Goal: Task Accomplishment & Management: Manage account settings

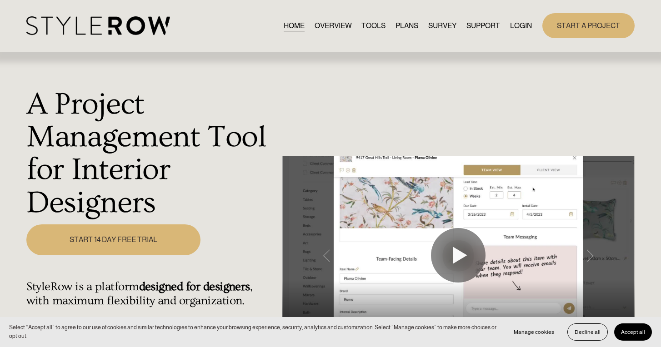
click at [527, 21] on link "LOGIN" at bounding box center [521, 26] width 22 height 12
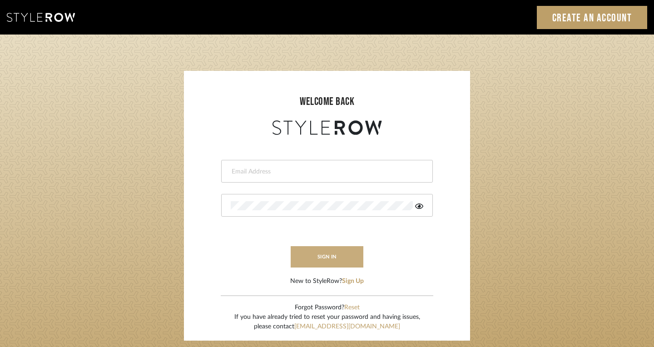
type input "info@thesaltandlightdesign.com"
click at [334, 259] on button "sign in" at bounding box center [327, 256] width 73 height 21
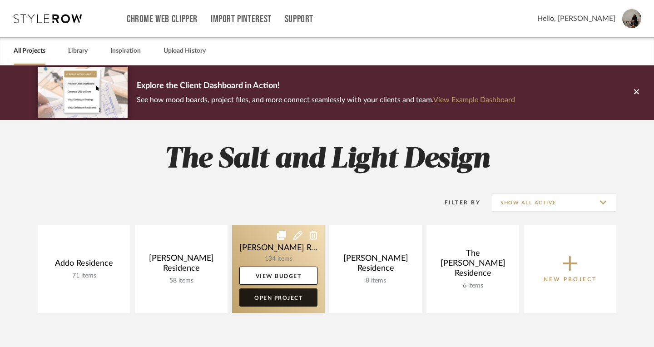
click at [273, 299] on link "Open Project" at bounding box center [278, 298] width 78 height 18
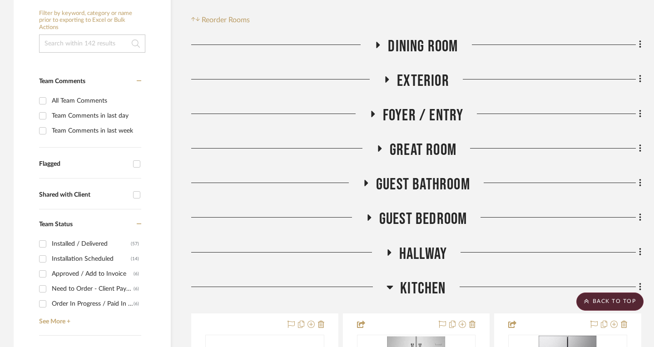
scroll to position [205, 0]
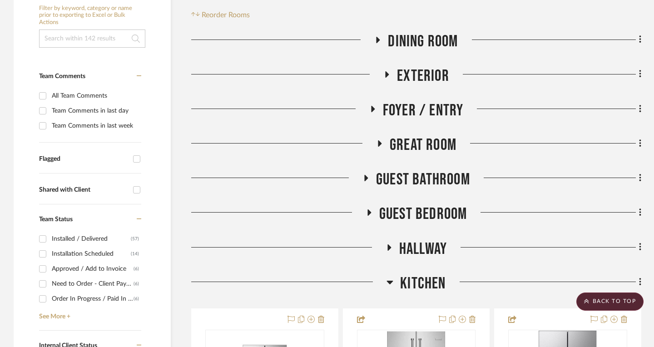
click at [380, 140] on icon at bounding box center [380, 143] width 4 height 6
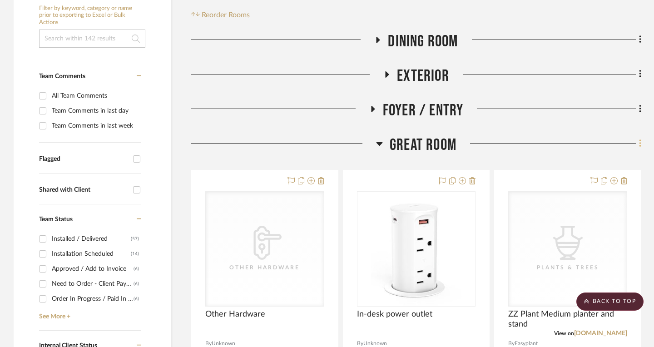
click at [641, 139] on icon at bounding box center [640, 143] width 2 height 8
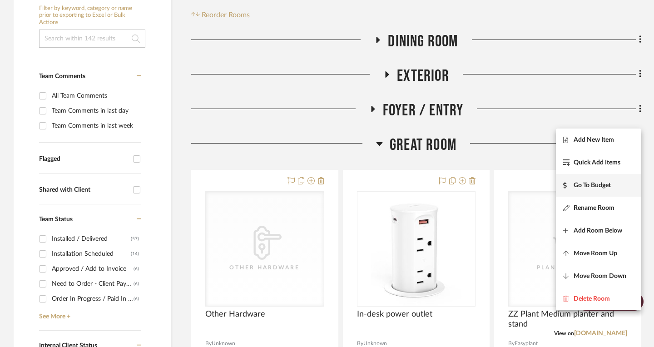
click at [590, 182] on span "Go To Budget" at bounding box center [592, 186] width 37 height 8
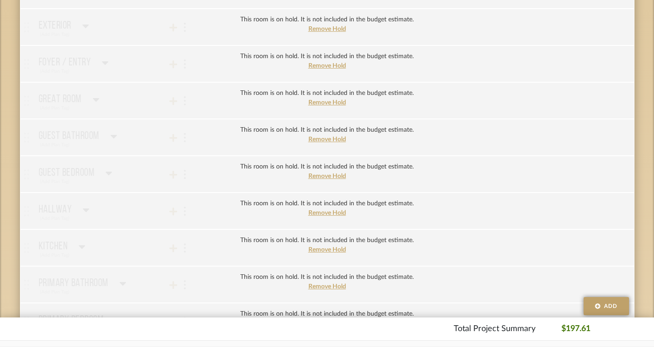
scroll to position [211, 0]
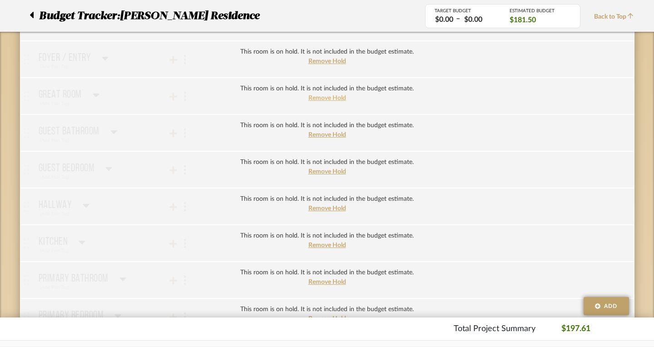
click at [319, 98] on span "Remove Hold" at bounding box center [327, 98] width 38 height 6
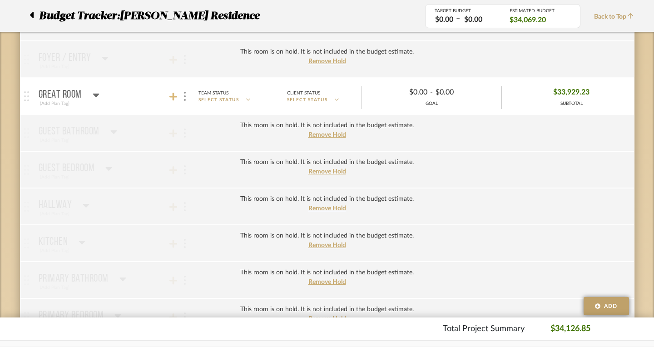
click at [169, 95] on icon at bounding box center [173, 96] width 8 height 9
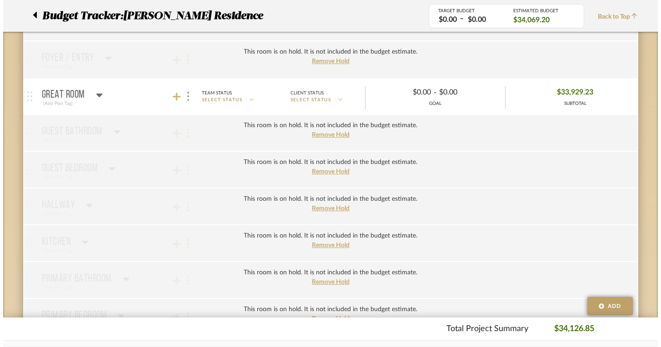
scroll to position [0, 0]
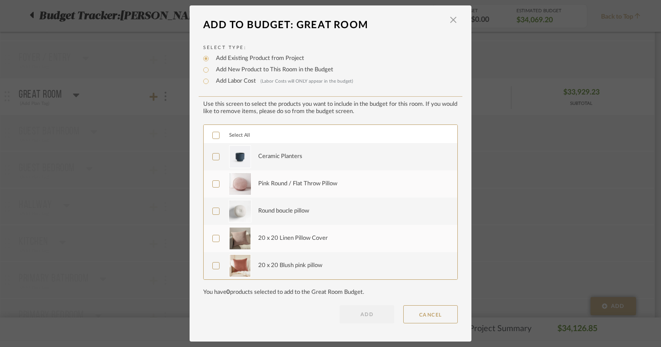
click at [213, 137] on icon at bounding box center [216, 135] width 6 height 6
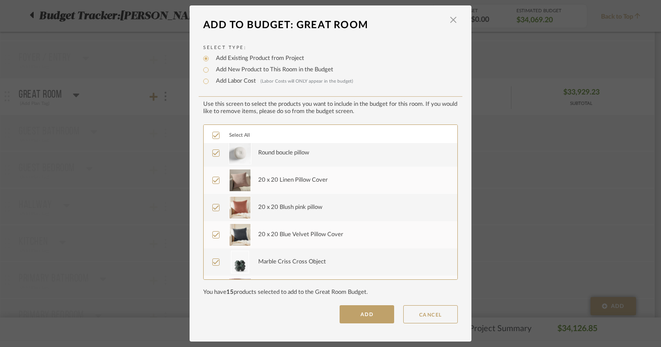
scroll to position [59, 0]
click at [214, 209] on icon at bounding box center [216, 207] width 6 height 6
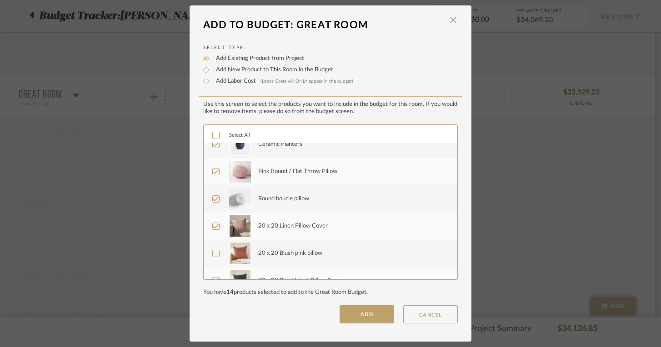
scroll to position [0, 0]
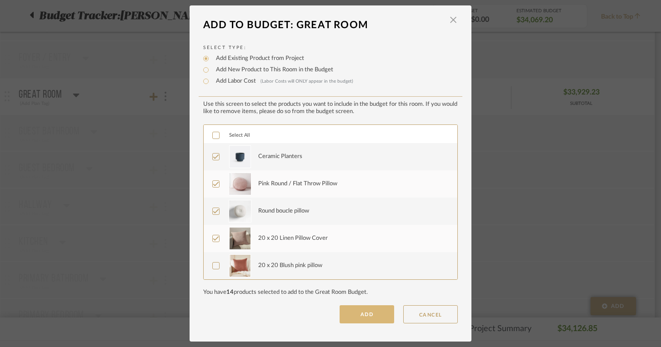
click at [370, 321] on button "ADD" at bounding box center [366, 314] width 55 height 18
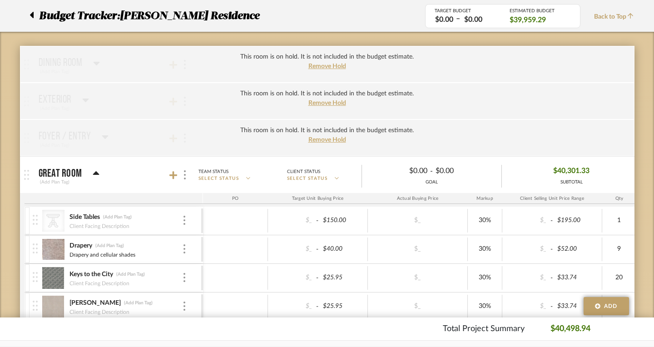
scroll to position [130, 0]
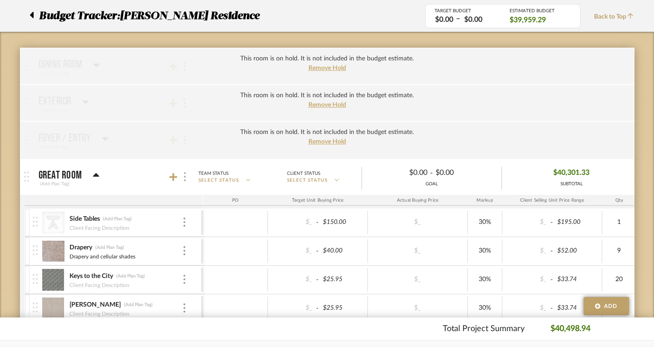
click at [184, 179] on img at bounding box center [185, 176] width 2 height 9
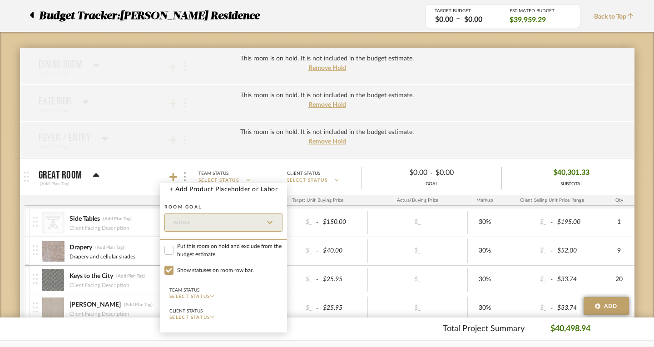
click at [166, 179] on div at bounding box center [327, 173] width 654 height 347
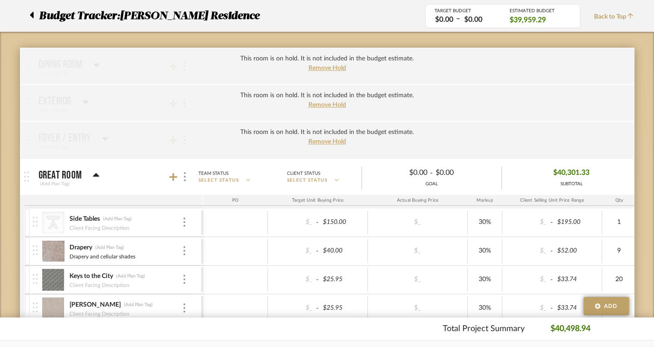
click at [93, 176] on icon at bounding box center [96, 175] width 6 height 4
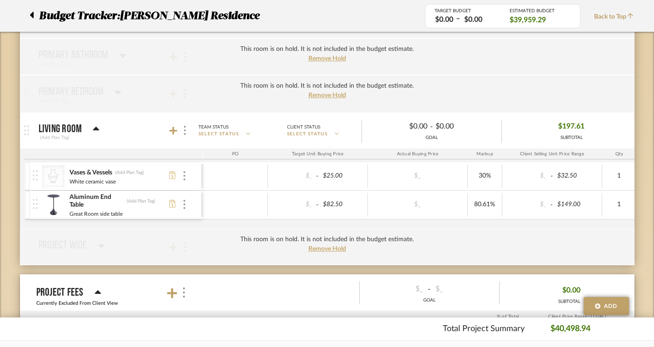
scroll to position [432, 0]
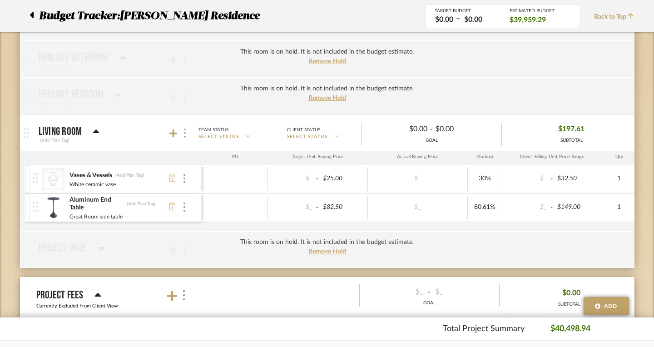
click at [184, 134] on img at bounding box center [185, 133] width 2 height 9
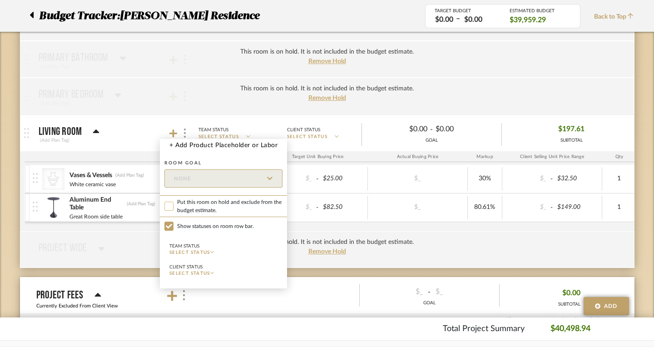
click at [170, 206] on input "Put this room on hold and exclude from the budget estimate." at bounding box center [168, 206] width 9 height 9
checkbox input "true"
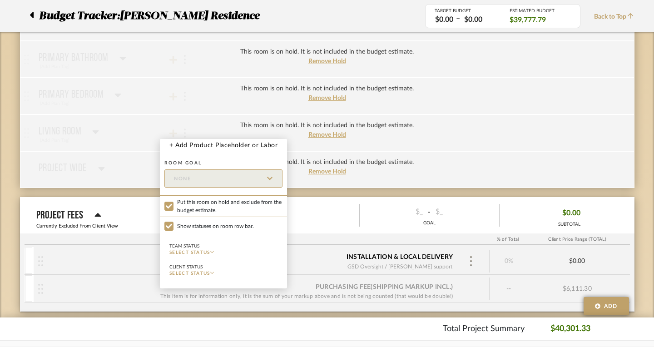
click at [184, 80] on div at bounding box center [327, 173] width 654 height 347
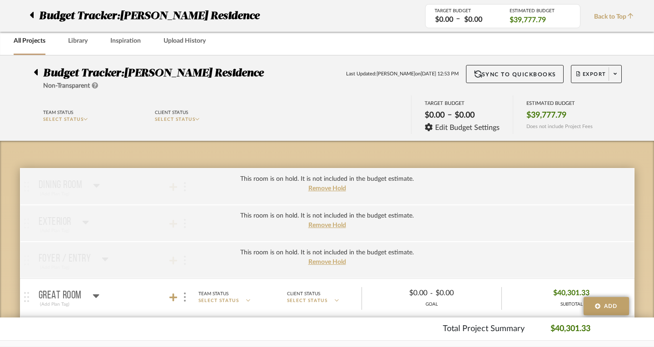
scroll to position [0, 0]
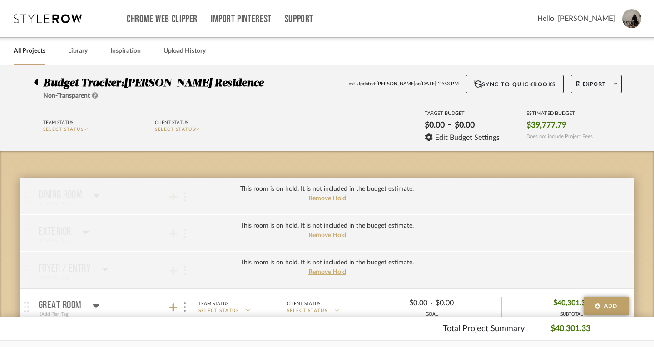
click at [35, 82] on div at bounding box center [39, 80] width 10 height 11
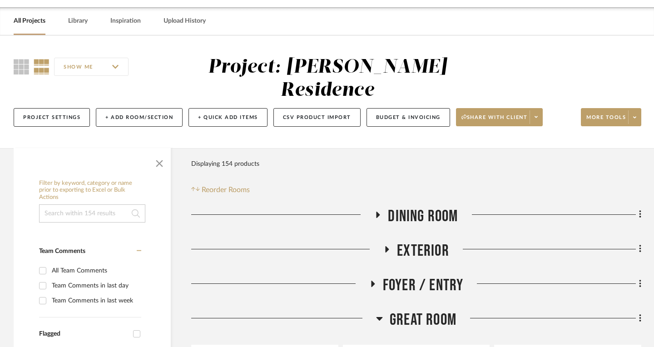
scroll to position [31, 0]
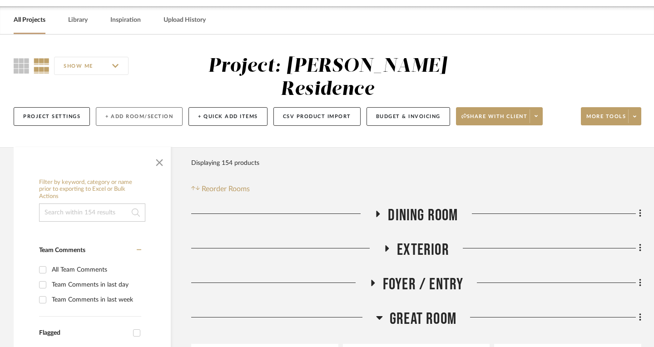
click at [154, 107] on button "+ Add Room/Section" at bounding box center [139, 116] width 87 height 19
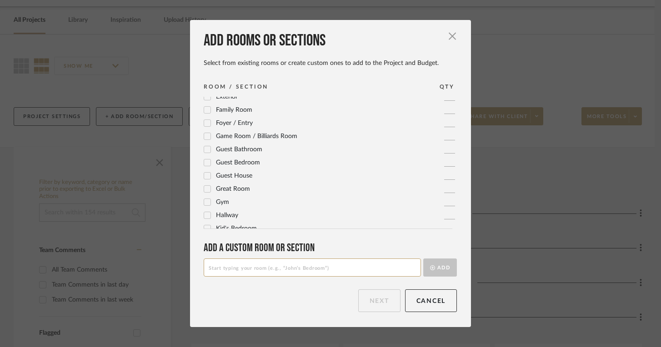
scroll to position [100, 0]
click at [223, 270] on input at bounding box center [312, 268] width 217 height 18
type input "Great Room Decor"
click at [438, 271] on button "Add" at bounding box center [440, 268] width 34 height 18
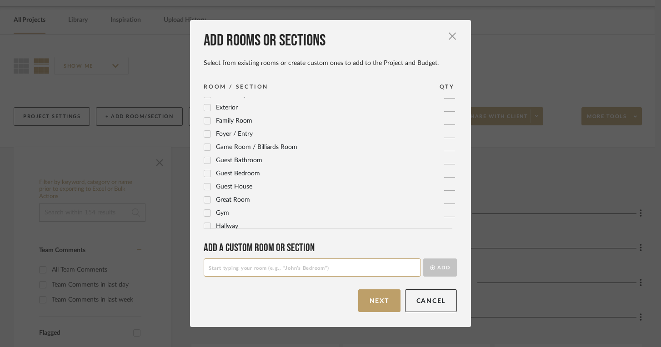
scroll to position [0, 0]
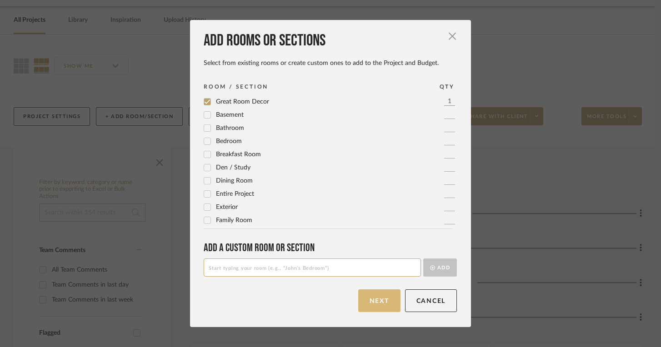
click at [377, 299] on button "Next" at bounding box center [379, 300] width 42 height 23
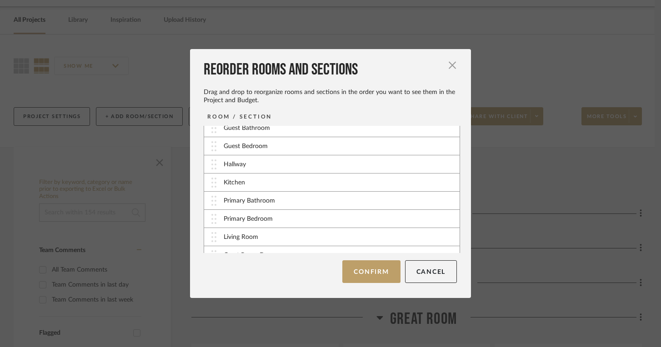
scroll to position [91, 0]
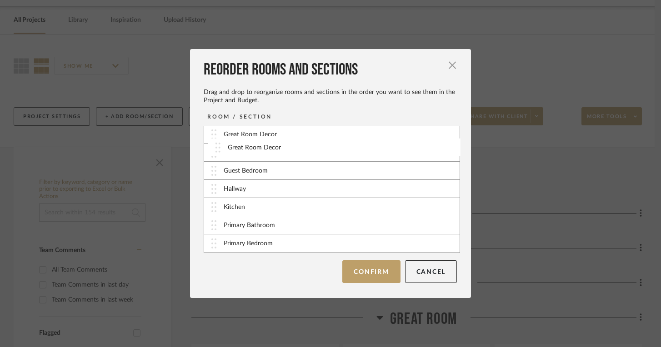
drag, startPoint x: 209, startPoint y: 244, endPoint x: 215, endPoint y: 147, distance: 96.6
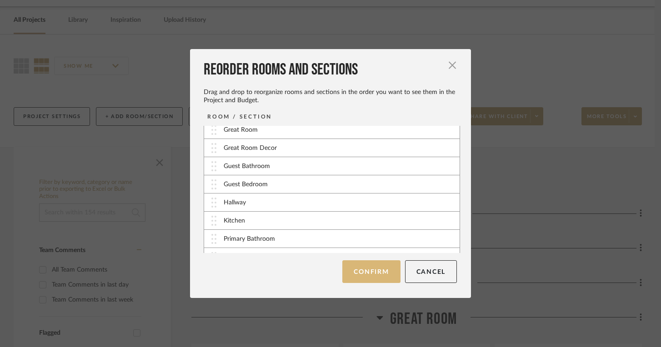
click at [368, 273] on button "Confirm" at bounding box center [371, 271] width 58 height 23
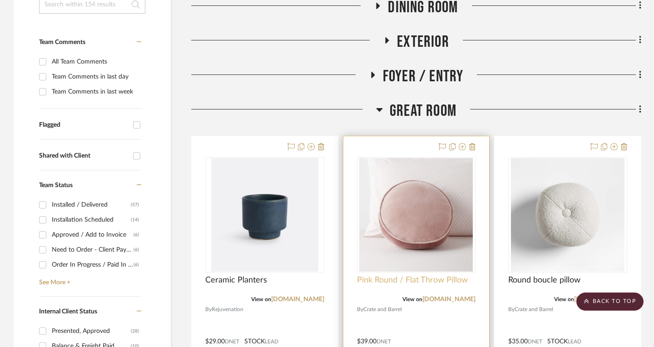
scroll to position [239, 0]
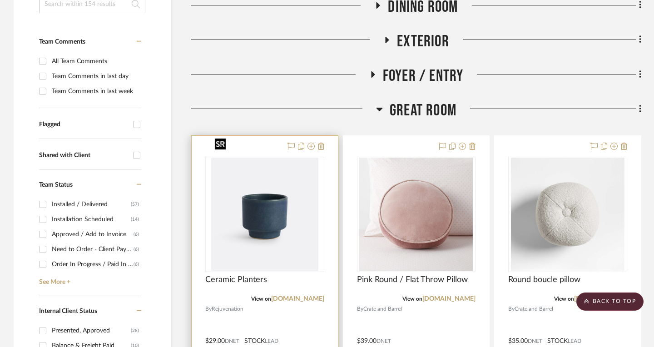
click at [294, 187] on img "0" at bounding box center [264, 215] width 107 height 114
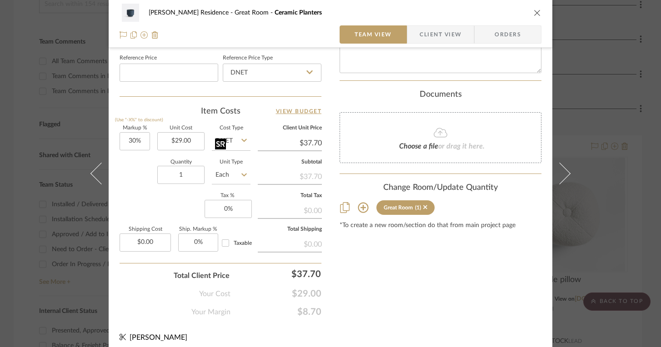
scroll to position [494, 0]
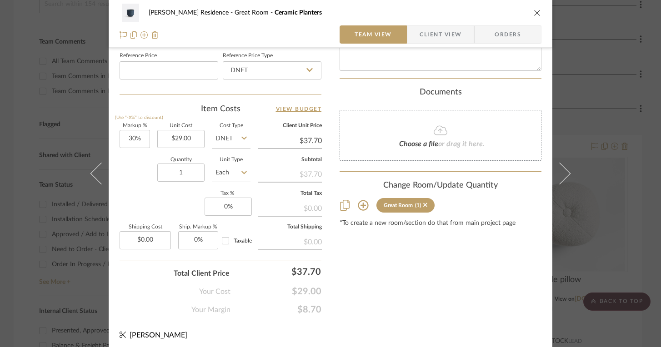
click at [360, 200] on icon at bounding box center [363, 205] width 10 height 10
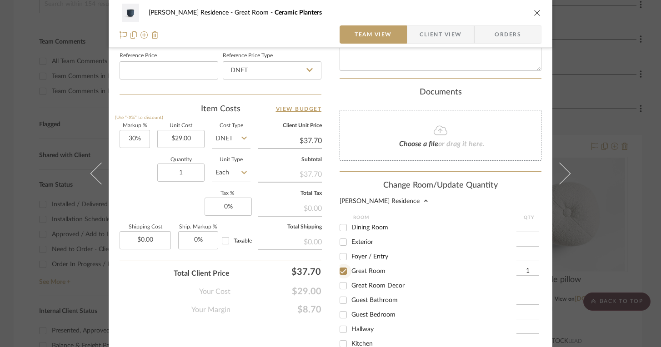
click at [341, 266] on input "Great Room" at bounding box center [343, 271] width 15 height 15
checkbox input "false"
click at [341, 280] on input "Great Room Decor" at bounding box center [343, 286] width 15 height 15
checkbox input "true"
type input "1"
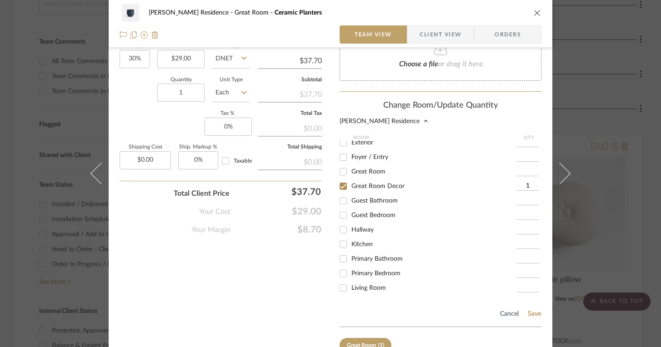
scroll to position [623, 0]
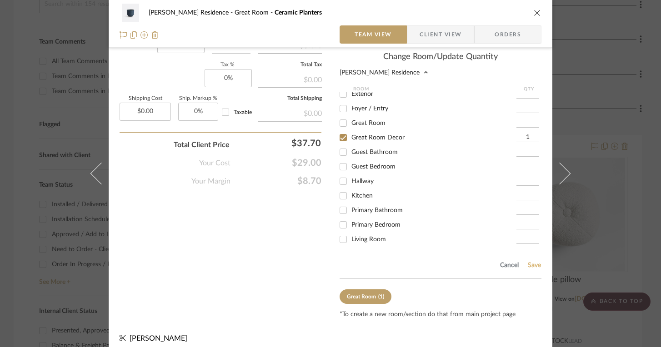
click at [530, 262] on button "Save" at bounding box center [534, 265] width 14 height 7
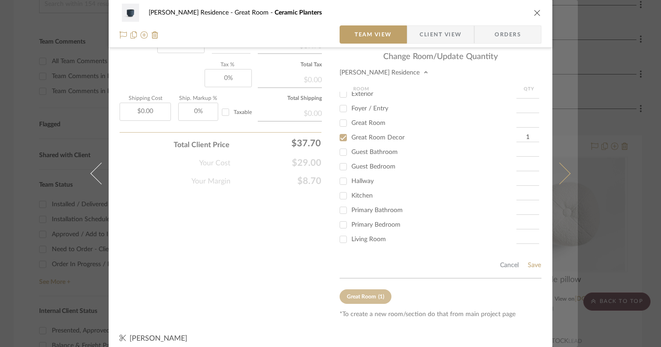
click at [562, 173] on icon at bounding box center [559, 174] width 22 height 22
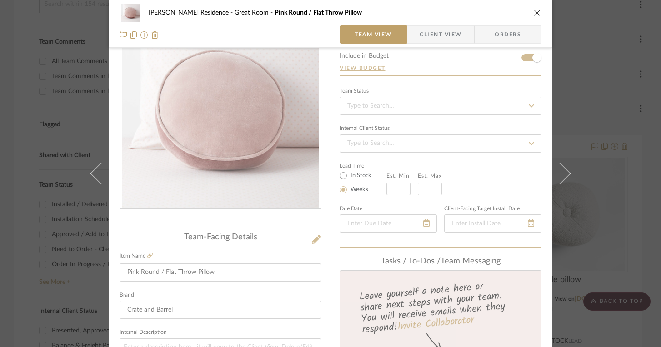
scroll to position [497, 0]
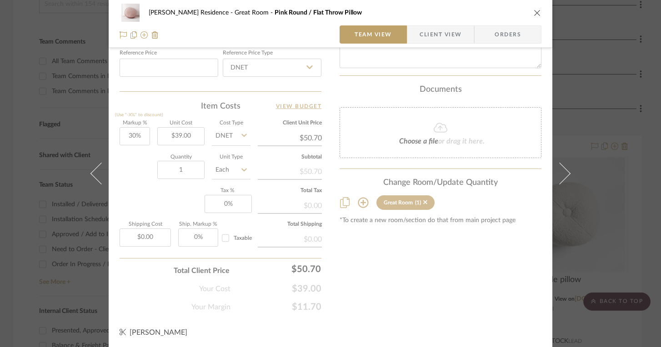
type input "Ceramic Planters"
type input "Rejuvenation"
type input "$29.00"
type input "$37.70"
radio input "true"
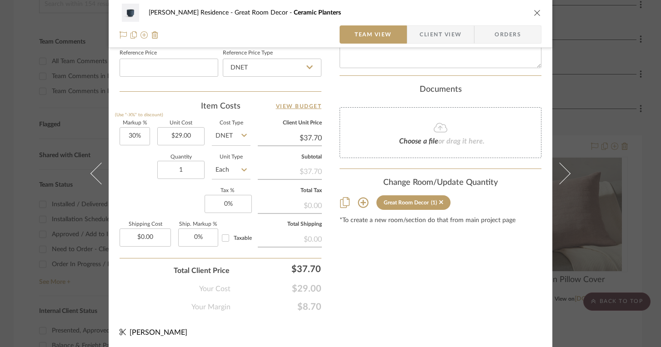
click at [358, 197] on icon at bounding box center [363, 202] width 11 height 11
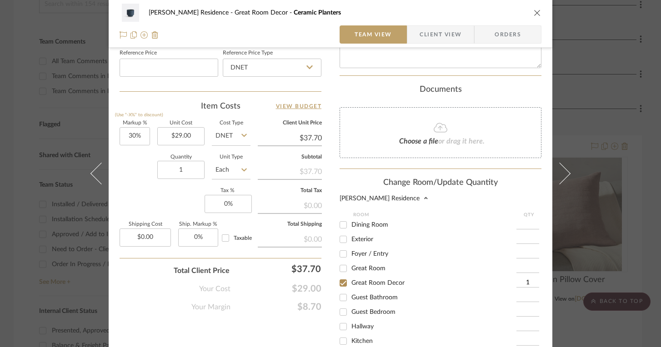
click at [341, 292] on input "Guest Bathroom" at bounding box center [343, 297] width 15 height 15
checkbox input "true"
type input "1"
click at [341, 292] on input "Guest Bathroom" at bounding box center [343, 297] width 15 height 15
checkbox input "false"
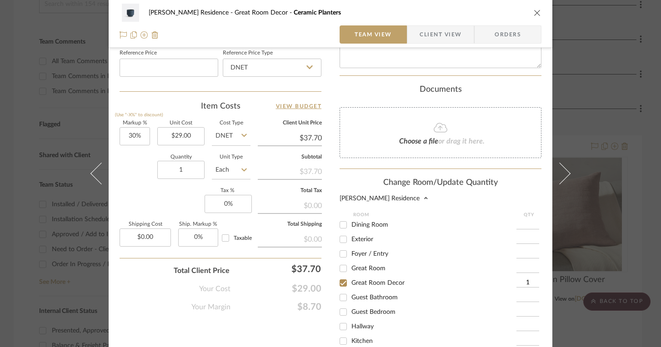
click at [533, 13] on icon "close" at bounding box center [536, 12] width 7 height 7
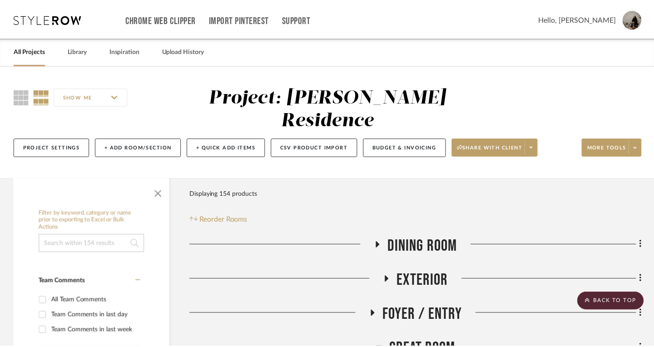
scroll to position [239, 0]
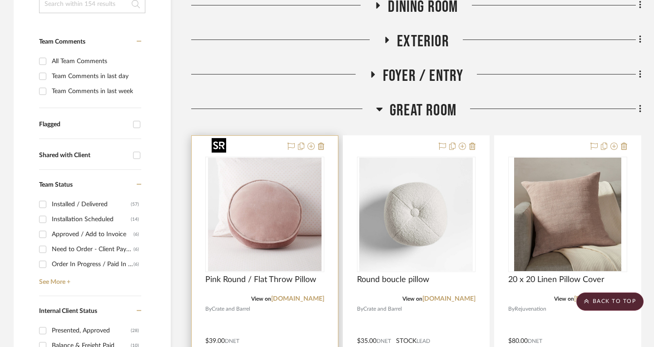
click at [280, 196] on img "0" at bounding box center [265, 215] width 114 height 114
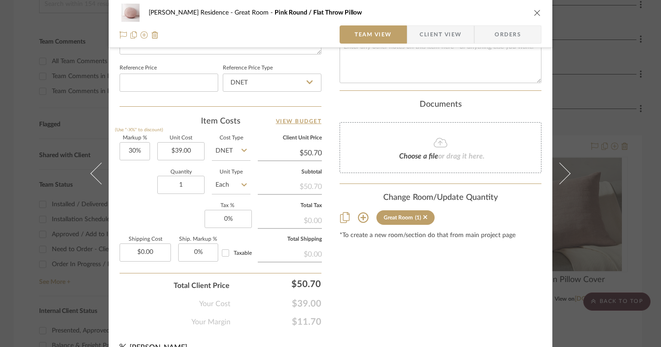
scroll to position [497, 0]
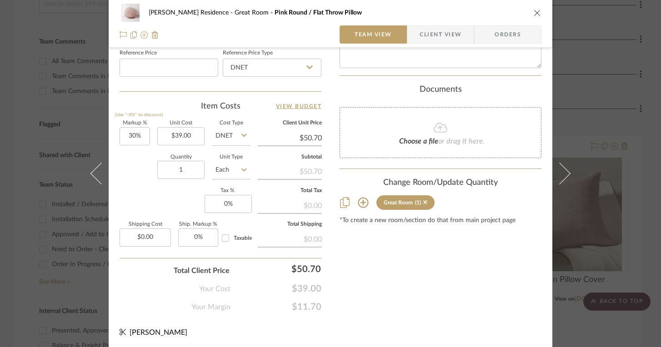
click at [362, 198] on icon at bounding box center [363, 203] width 10 height 10
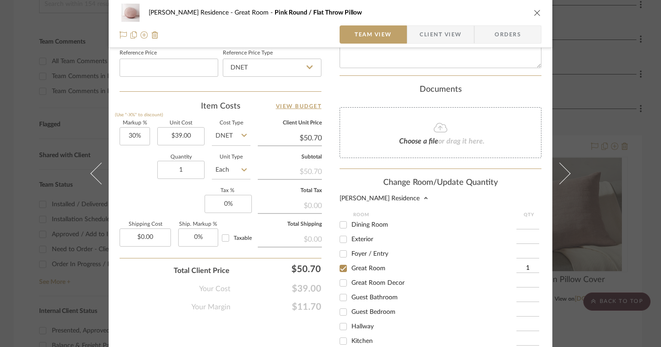
click at [340, 277] on input "Great Room Decor" at bounding box center [343, 283] width 15 height 15
checkbox input "true"
type input "1"
click at [338, 261] on input "Great Room" at bounding box center [343, 268] width 15 height 15
checkbox input "false"
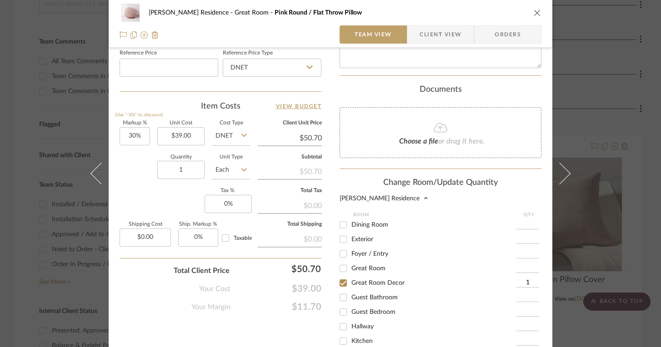
scroll to position [623, 0]
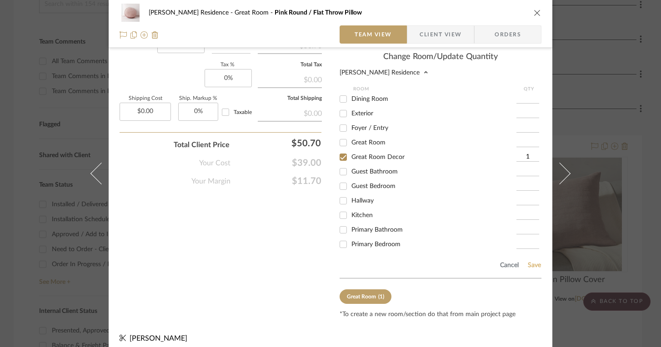
click at [529, 262] on button "Save" at bounding box center [534, 265] width 14 height 7
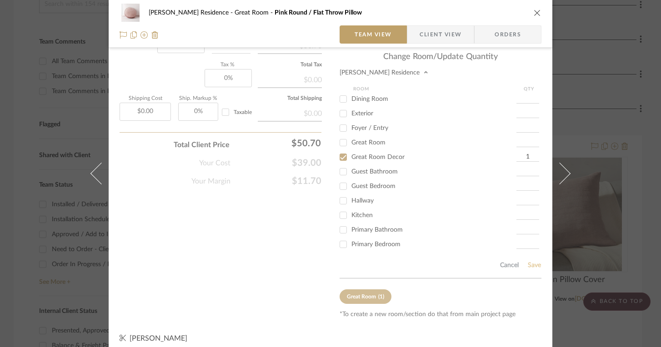
scroll to position [497, 0]
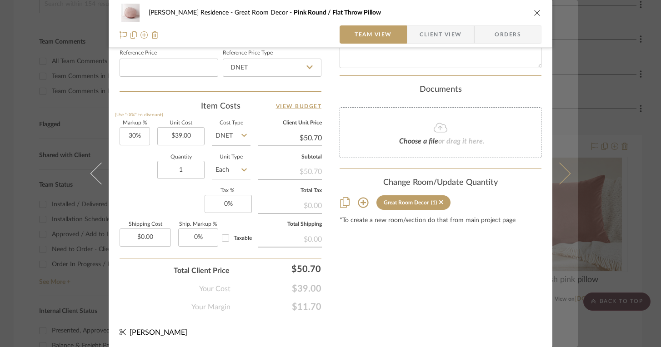
click at [564, 182] on button at bounding box center [564, 173] width 25 height 347
click at [566, 174] on icon at bounding box center [559, 174] width 22 height 22
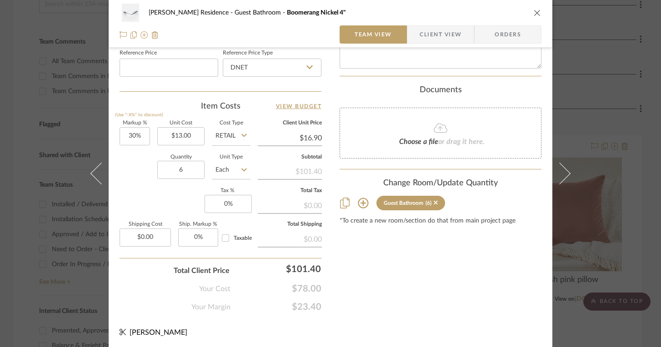
click at [593, 105] on div "Hoyt Residence Guest Bathroom Boomerang Nickel 4" Team View Client View Orders …" at bounding box center [330, 173] width 661 height 347
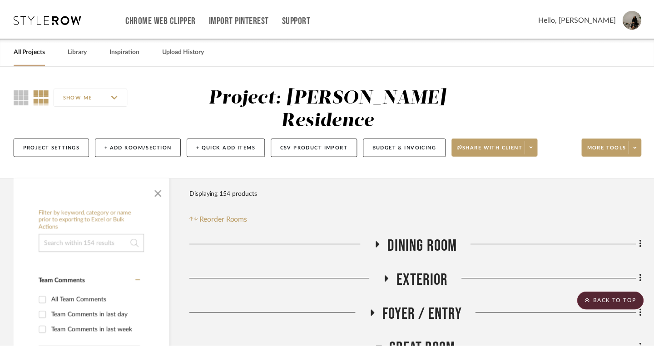
scroll to position [239, 0]
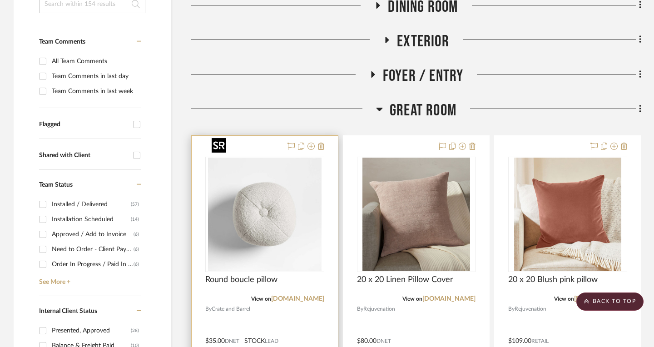
click at [254, 191] on img "0" at bounding box center [265, 215] width 114 height 114
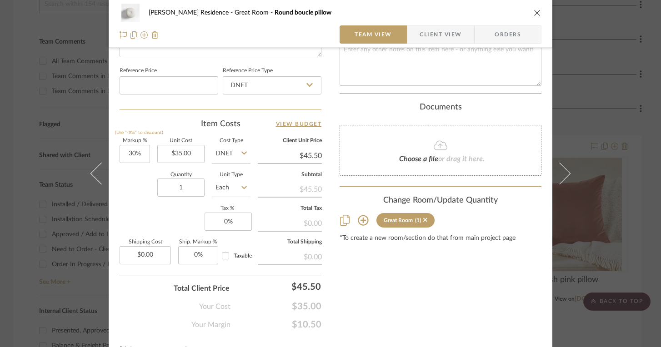
scroll to position [490, 0]
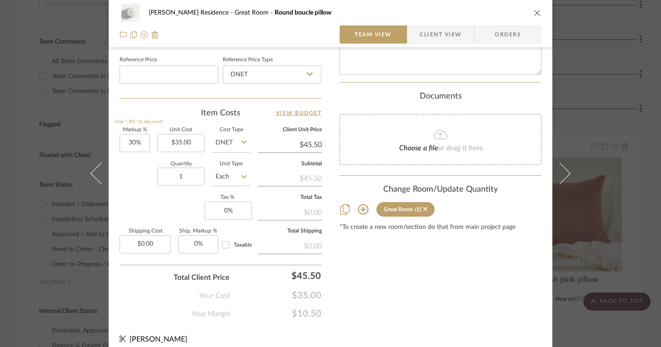
click at [361, 204] on icon at bounding box center [363, 209] width 11 height 11
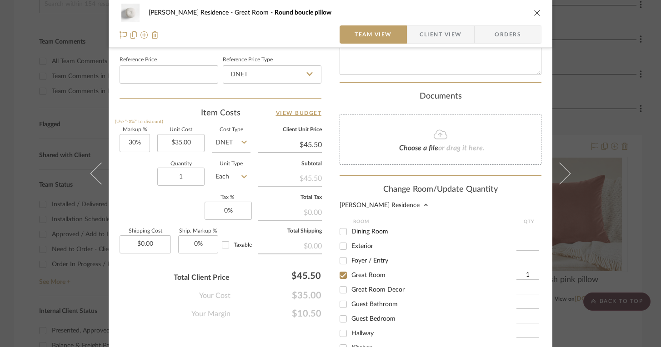
click at [340, 284] on input "Great Room Decor" at bounding box center [343, 290] width 15 height 15
checkbox input "true"
type input "1"
click at [342, 269] on input "Great Room" at bounding box center [343, 275] width 15 height 15
checkbox input "false"
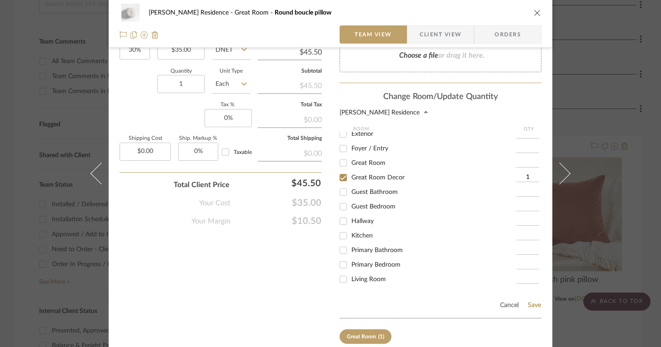
scroll to position [623, 0]
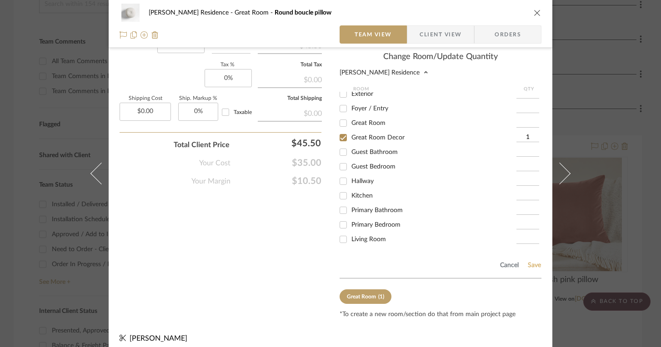
click at [528, 262] on button "Save" at bounding box center [534, 265] width 14 height 7
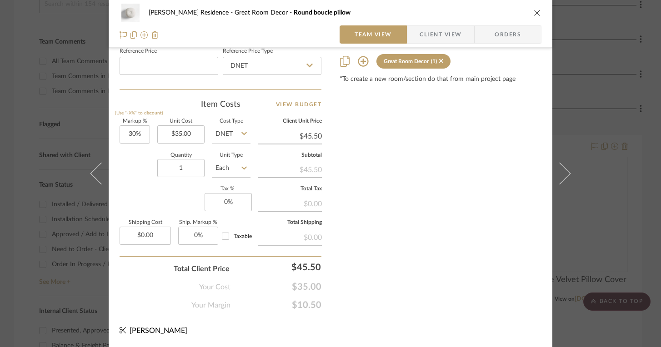
scroll to position [497, 0]
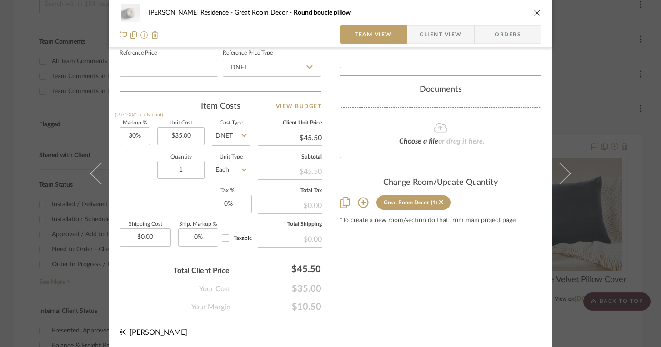
click at [535, 14] on icon "close" at bounding box center [536, 12] width 7 height 7
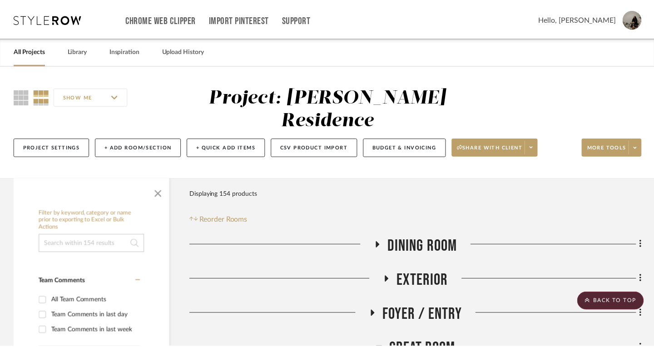
scroll to position [239, 0]
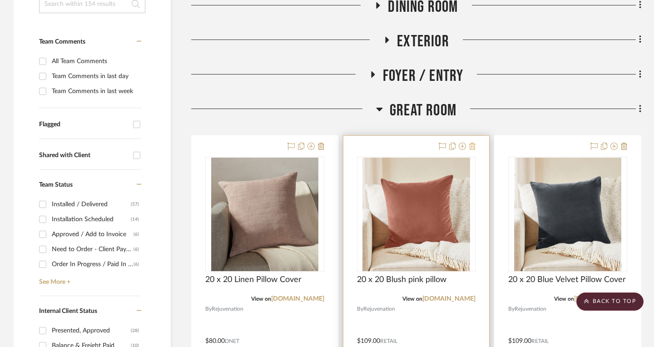
click at [474, 143] on icon at bounding box center [472, 146] width 6 height 7
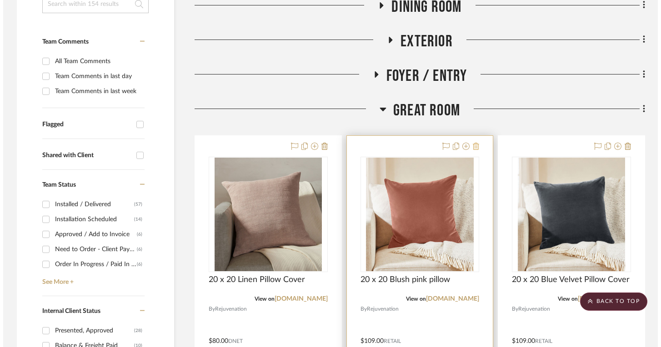
scroll to position [0, 0]
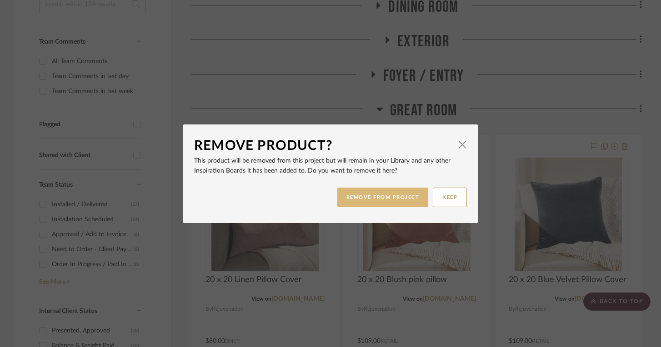
click at [394, 203] on button "REMOVE FROM PROJECT" at bounding box center [382, 198] width 91 height 20
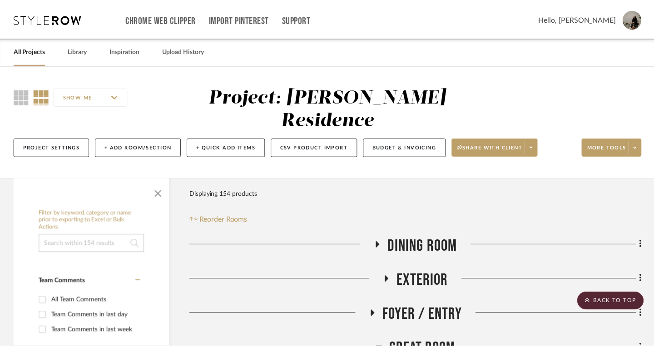
scroll to position [239, 0]
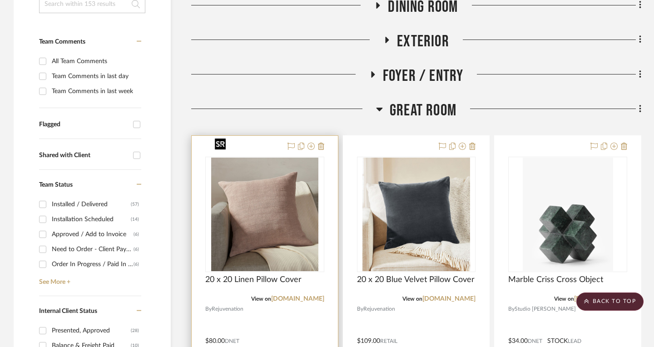
click at [259, 207] on img "0" at bounding box center [264, 215] width 107 height 114
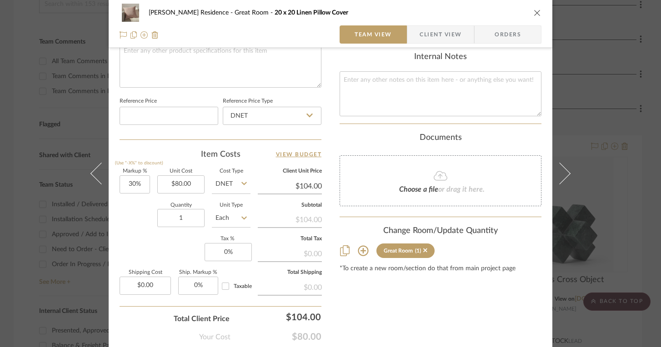
scroll to position [497, 0]
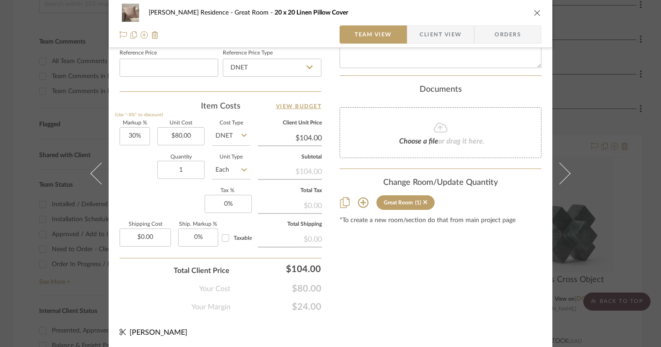
click at [362, 197] on icon at bounding box center [363, 202] width 11 height 11
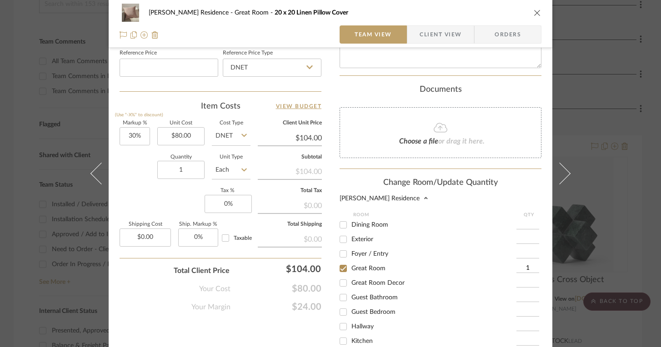
click at [340, 277] on input "Great Room Decor" at bounding box center [343, 283] width 15 height 15
checkbox input "true"
type input "1"
click at [341, 261] on input "Great Room" at bounding box center [343, 268] width 15 height 15
checkbox input "false"
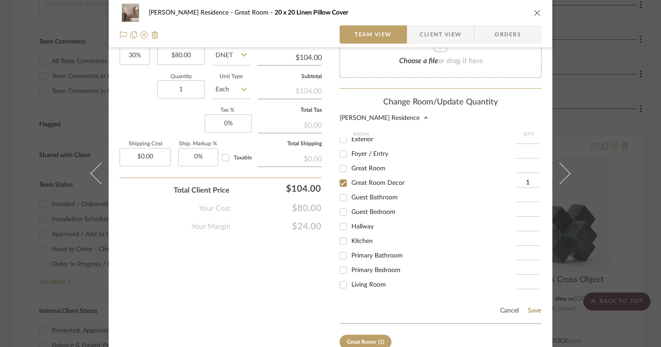
scroll to position [623, 0]
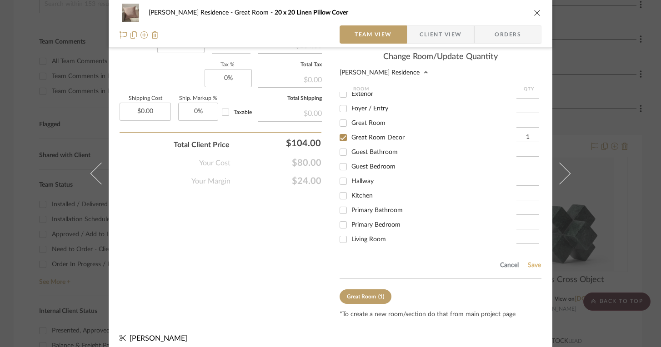
click at [531, 262] on button "Save" at bounding box center [534, 265] width 14 height 7
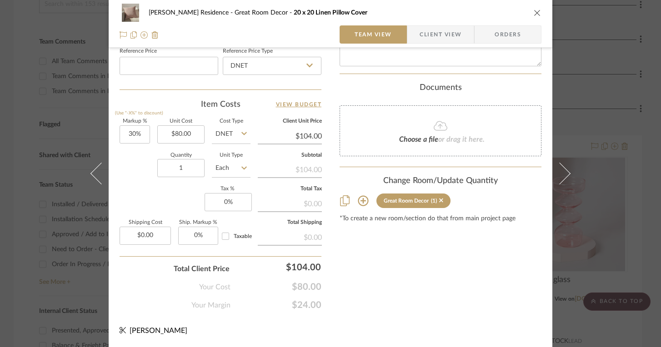
scroll to position [497, 0]
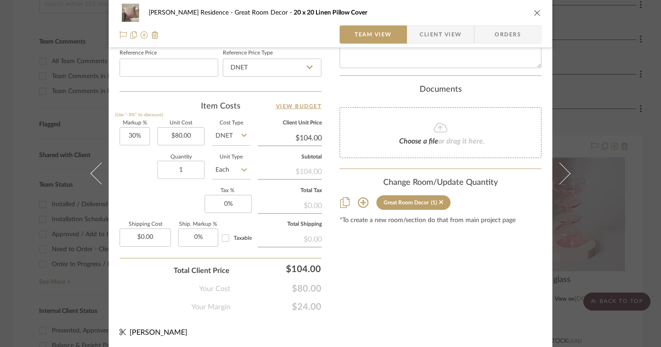
click at [584, 102] on div "Hoyt Residence Great Room Decor 20 x 20 Linen Pillow Cover Team View Client Vie…" at bounding box center [330, 173] width 661 height 347
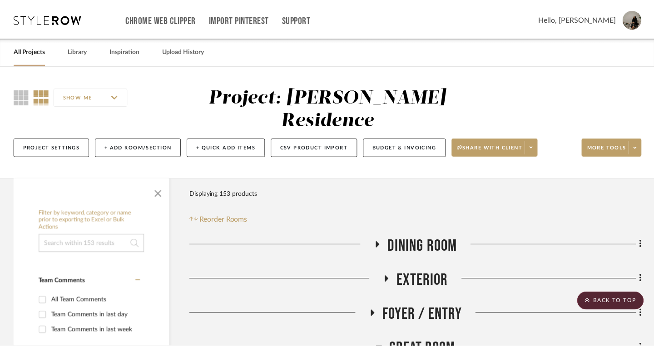
scroll to position [239, 0]
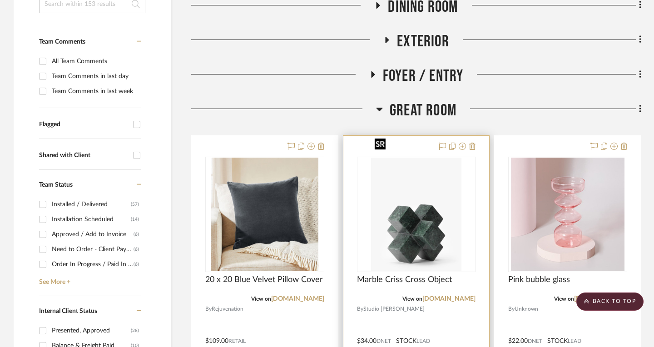
click at [0, 0] on img at bounding box center [0, 0] width 0 height 0
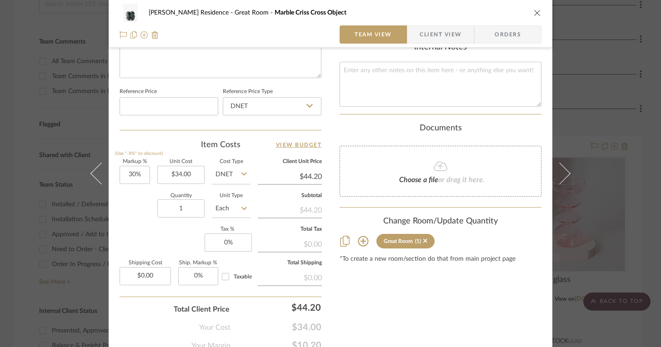
scroll to position [466, 0]
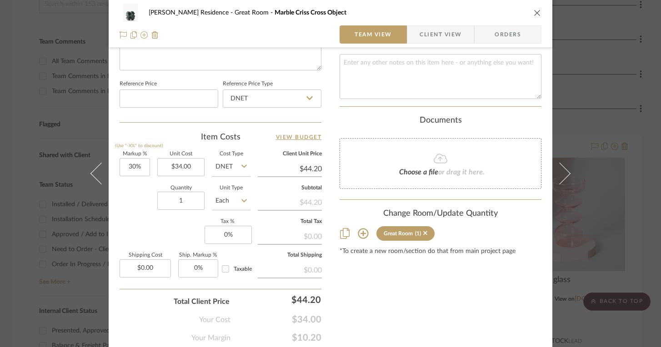
click at [363, 229] on icon at bounding box center [363, 233] width 11 height 11
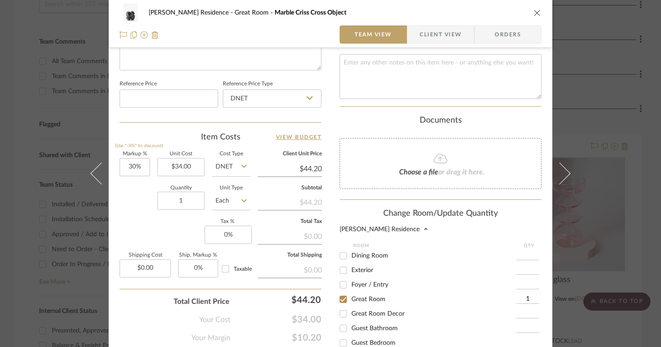
click at [340, 308] on input "Great Room Decor" at bounding box center [343, 314] width 15 height 15
checkbox input "true"
type input "1"
click at [342, 294] on input "Great Room" at bounding box center [343, 299] width 15 height 15
checkbox input "false"
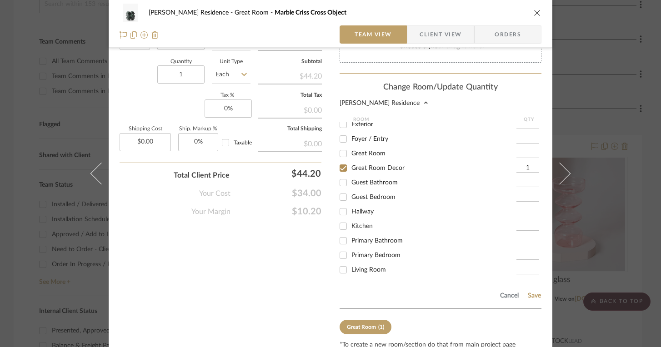
scroll to position [623, 0]
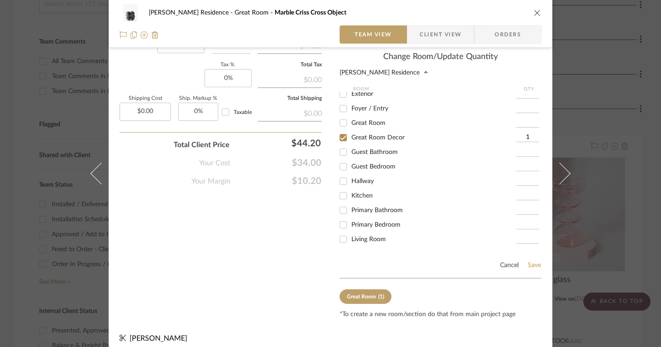
click at [534, 262] on button "Save" at bounding box center [534, 265] width 14 height 7
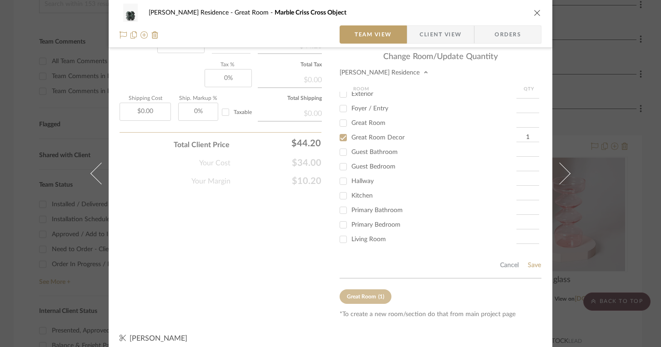
scroll to position [497, 0]
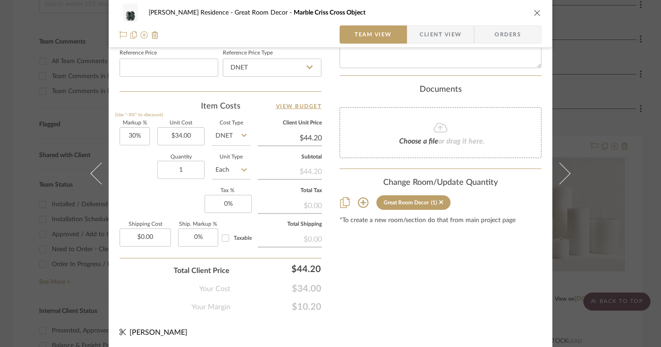
click at [588, 84] on div "Hoyt Residence Great Room Decor Marble Criss Cross Object Team View Client View…" at bounding box center [330, 173] width 661 height 347
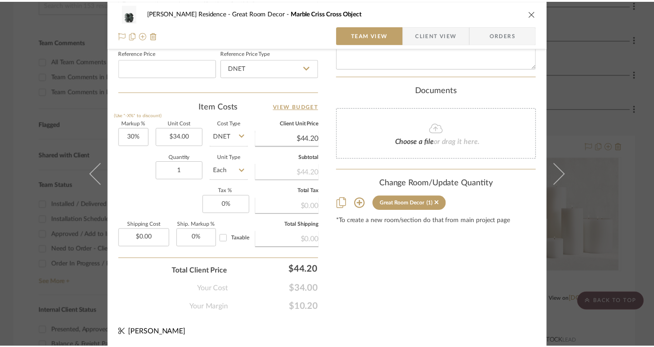
scroll to position [239, 0]
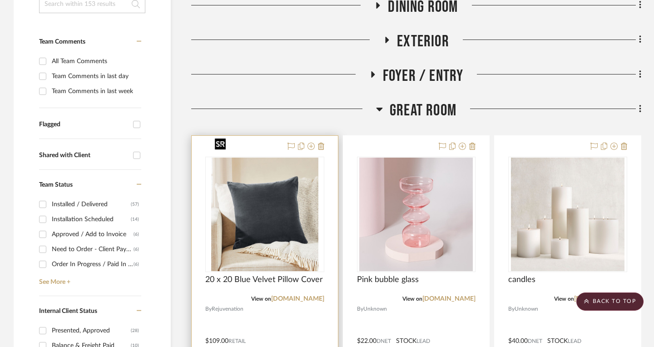
click at [0, 0] on img at bounding box center [0, 0] width 0 height 0
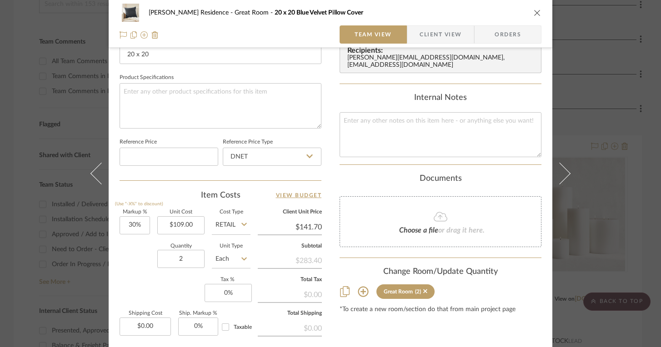
scroll to position [408, 0]
click at [360, 286] on icon at bounding box center [363, 291] width 10 height 10
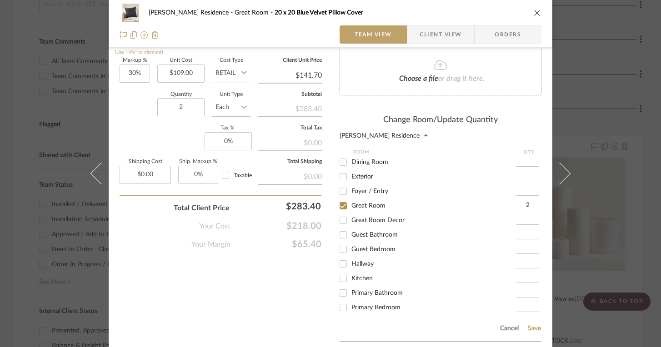
scroll to position [588, 0]
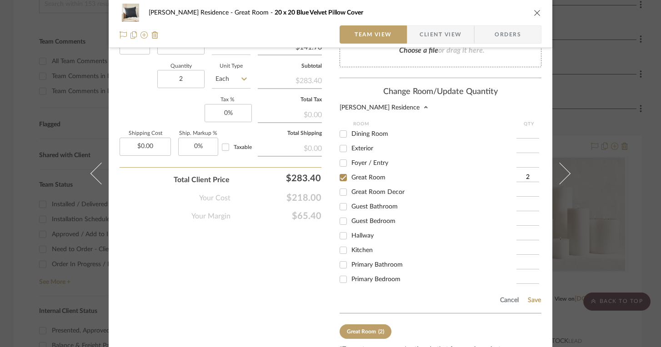
click at [341, 186] on input "Great Room Decor" at bounding box center [343, 192] width 15 height 15
checkbox input "true"
type input "1"
click at [341, 174] on input "Great Room" at bounding box center [343, 177] width 15 height 15
checkbox input "false"
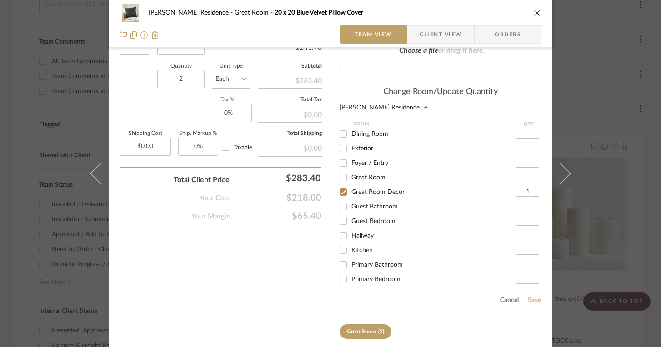
click at [529, 297] on button "Save" at bounding box center [534, 300] width 14 height 7
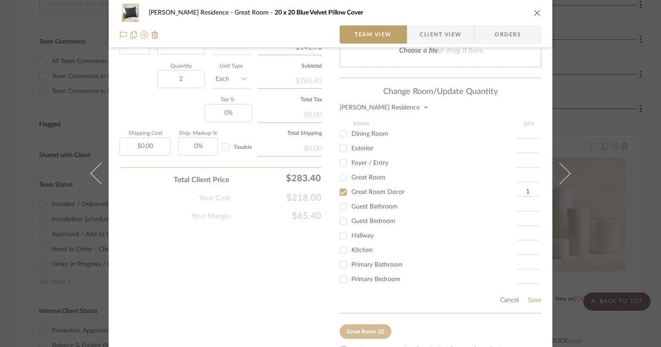
click at [617, 28] on div "Hoyt Residence Great Room 20 x 20 Blue Velvet Pillow Cover Team View Client Vie…" at bounding box center [330, 173] width 661 height 347
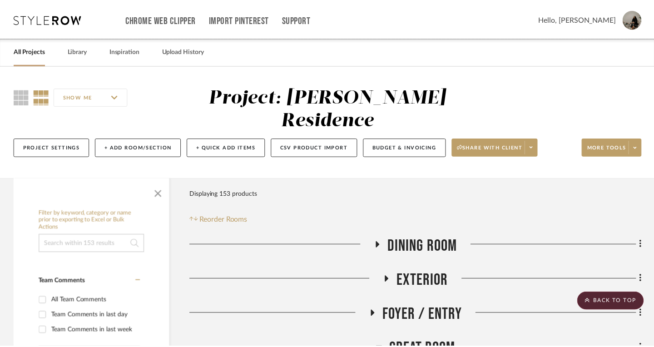
scroll to position [239, 0]
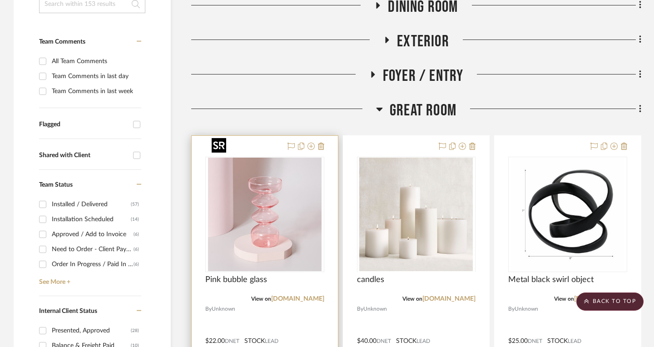
click at [274, 195] on img "0" at bounding box center [265, 215] width 114 height 114
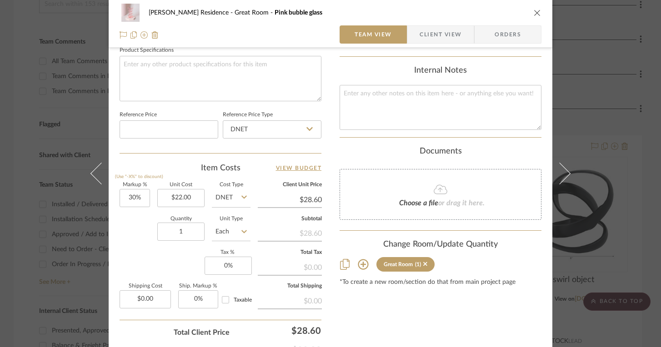
scroll to position [439, 0]
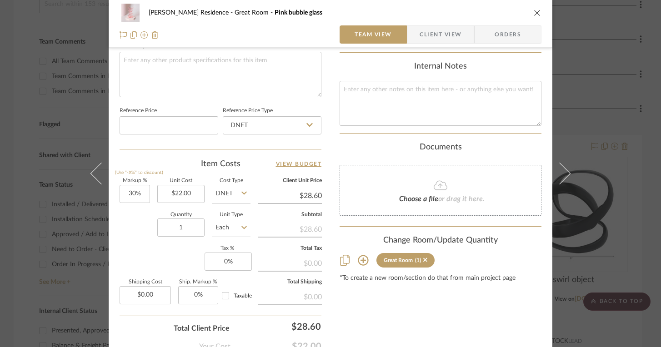
click at [358, 255] on icon at bounding box center [363, 260] width 11 height 11
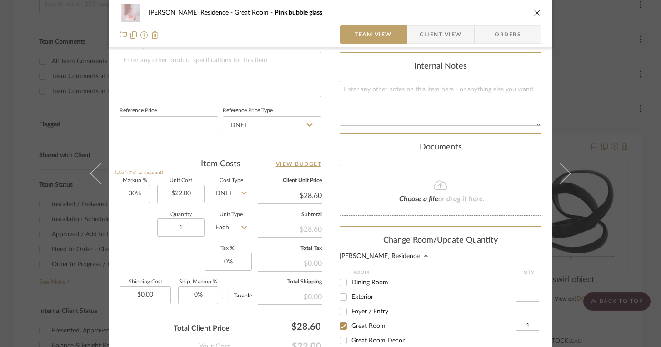
click at [342, 336] on input "Great Room Decor" at bounding box center [343, 340] width 15 height 15
checkbox input "true"
type input "1"
click at [340, 321] on input "Great Room" at bounding box center [343, 326] width 15 height 15
checkbox input "false"
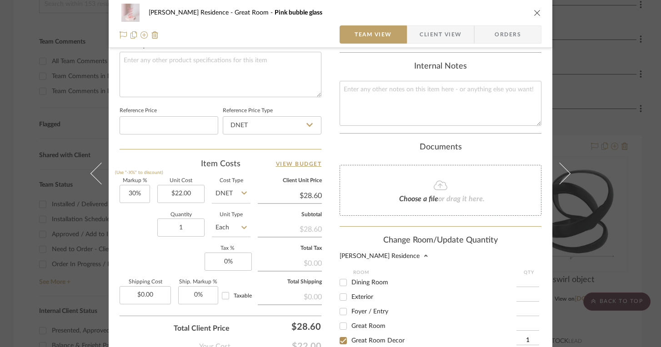
click at [642, 116] on div "Hoyt Residence Great Room Pink bubble glass Team View Client View Orders Team-F…" at bounding box center [330, 173] width 661 height 347
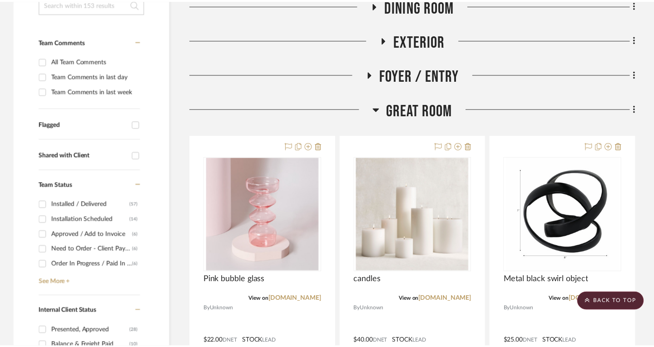
scroll to position [239, 0]
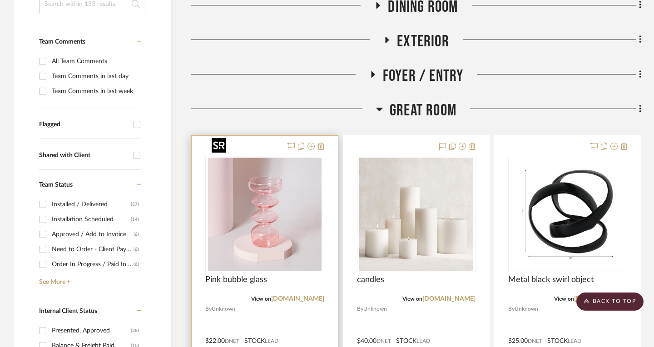
click at [309, 188] on img "0" at bounding box center [265, 215] width 114 height 114
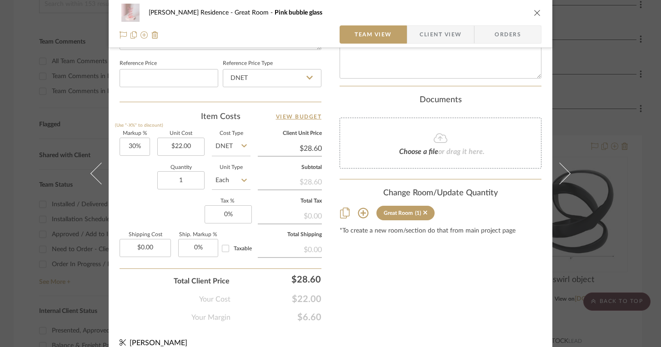
scroll to position [497, 0]
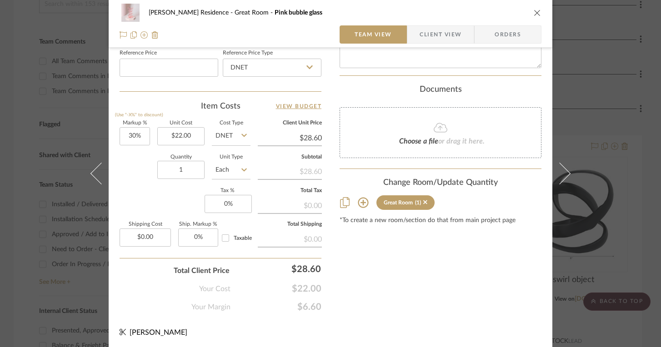
click at [359, 198] on icon at bounding box center [363, 203] width 10 height 10
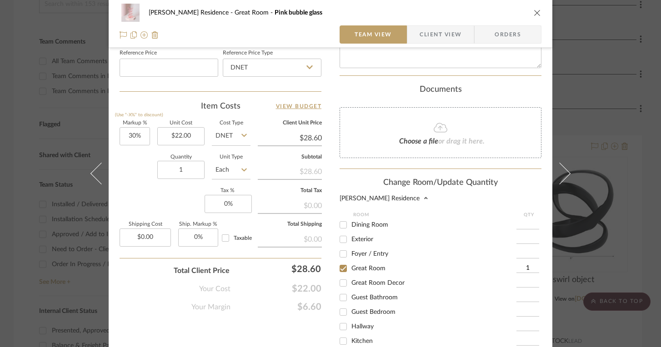
click at [340, 278] on input "Great Room Decor" at bounding box center [343, 283] width 15 height 15
checkbox input "true"
type input "1"
click at [340, 266] on input "Great Room" at bounding box center [343, 268] width 15 height 15
checkbox input "false"
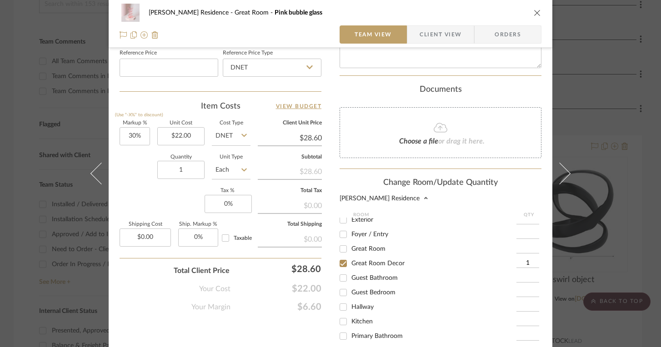
scroll to position [623, 0]
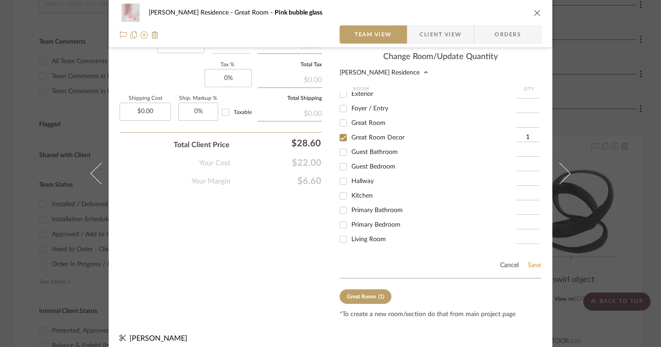
click at [532, 262] on button "Save" at bounding box center [534, 265] width 14 height 7
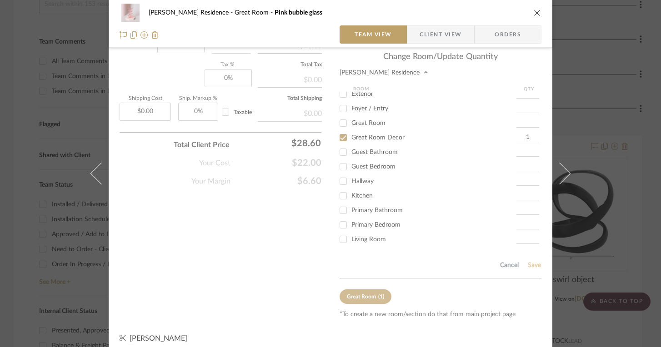
scroll to position [497, 0]
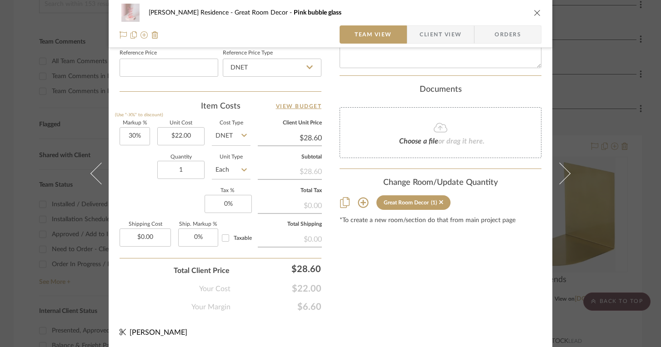
click at [636, 180] on div "Hoyt Residence Great Room Decor Pink bubble glass Team View Client View Orders …" at bounding box center [330, 173] width 661 height 347
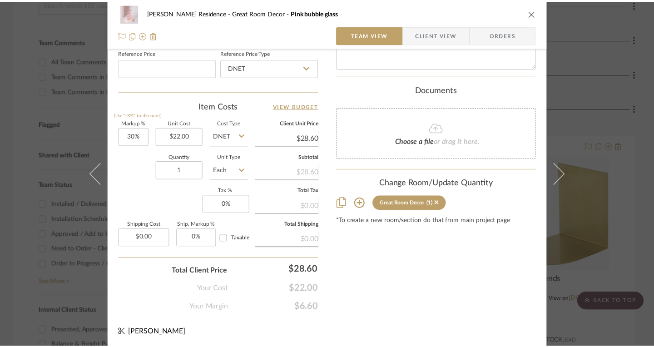
scroll to position [239, 0]
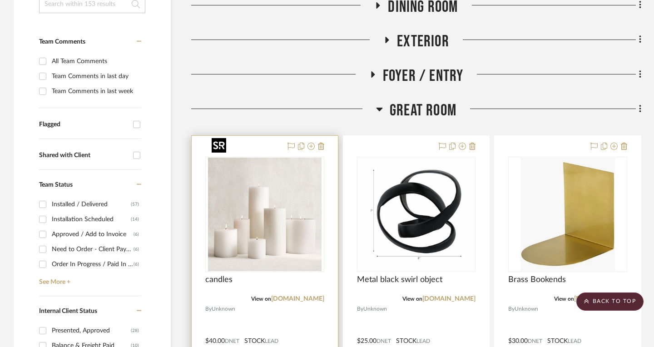
click at [286, 207] on img "0" at bounding box center [265, 215] width 114 height 114
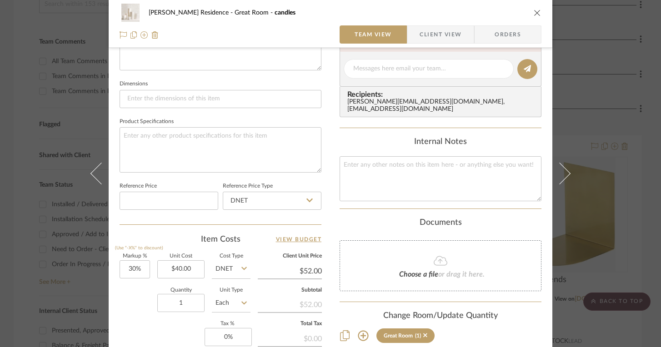
scroll to position [497, 0]
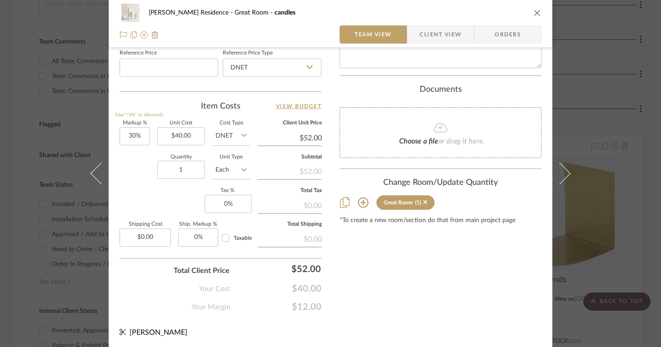
click at [358, 200] on icon at bounding box center [363, 203] width 10 height 10
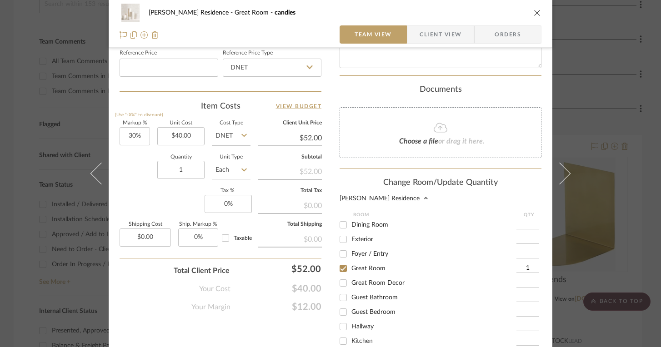
click at [338, 279] on input "Great Room Decor" at bounding box center [343, 283] width 15 height 15
checkbox input "true"
type input "1"
click at [338, 263] on input "Great Room" at bounding box center [343, 268] width 15 height 15
checkbox input "false"
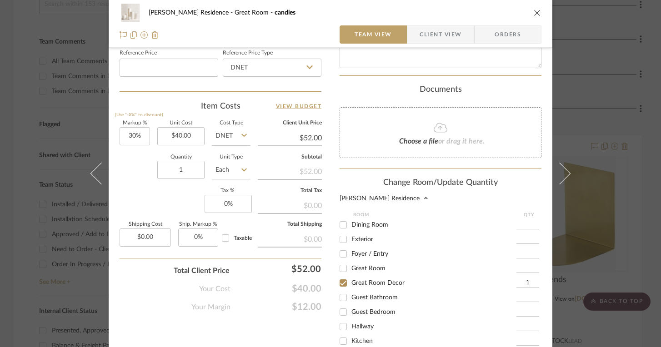
scroll to position [623, 0]
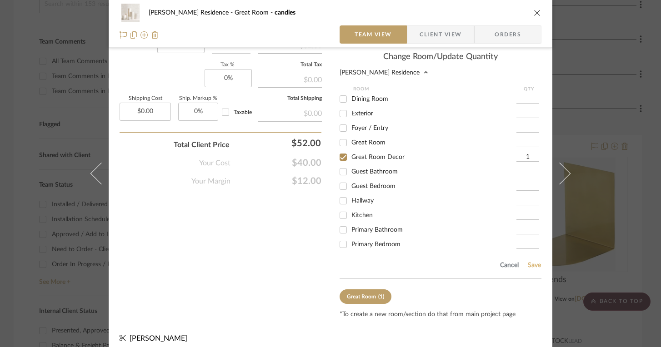
click at [532, 262] on button "Save" at bounding box center [534, 265] width 14 height 7
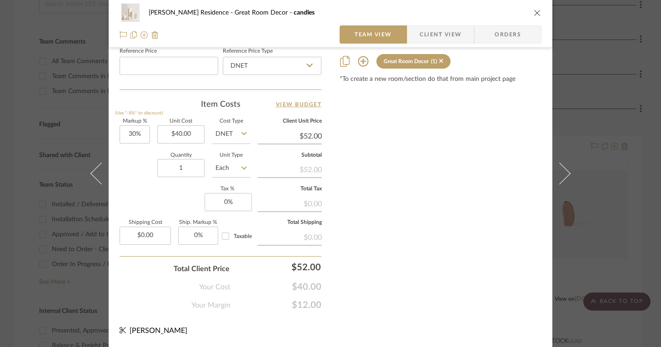
scroll to position [497, 0]
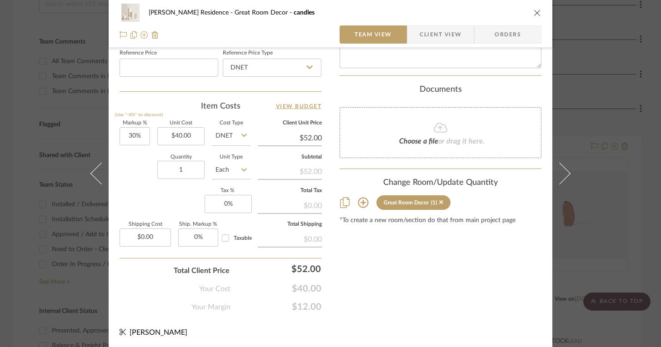
click at [593, 93] on div "Hoyt Residence Great Room Decor candles Team View Client View Orders Team-Facin…" at bounding box center [330, 173] width 661 height 347
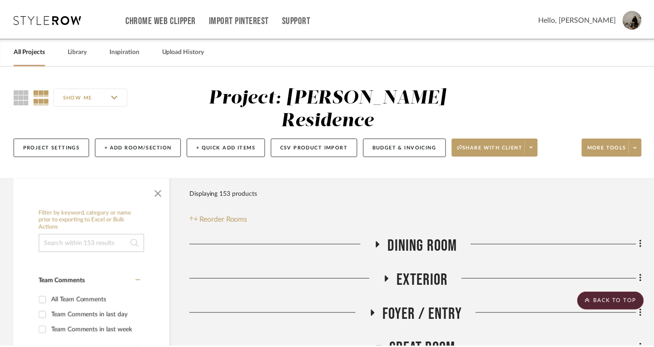
scroll to position [239, 0]
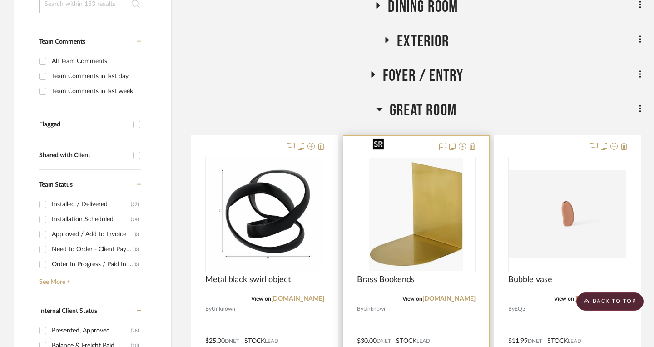
click at [423, 189] on img "0" at bounding box center [416, 215] width 95 height 114
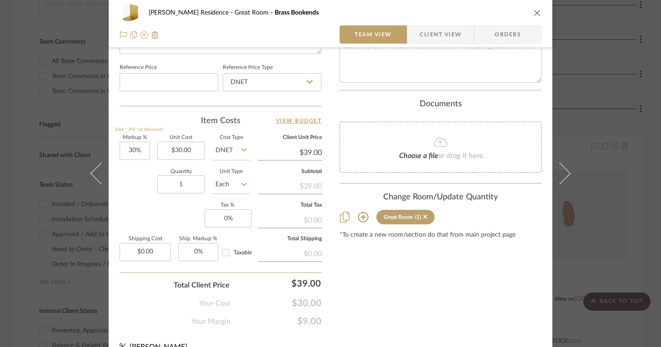
scroll to position [497, 0]
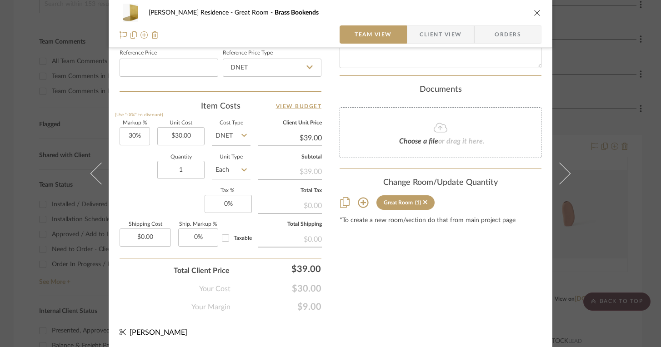
click at [361, 198] on icon at bounding box center [363, 203] width 10 height 10
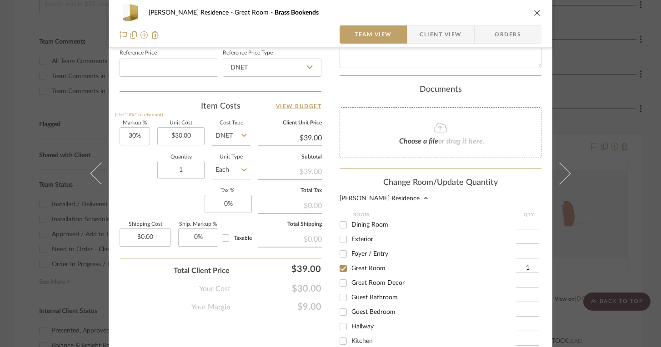
click at [340, 278] on input "Great Room Decor" at bounding box center [343, 283] width 15 height 15
checkbox input "true"
type input "1"
click at [337, 262] on input "Great Room" at bounding box center [343, 268] width 15 height 15
checkbox input "false"
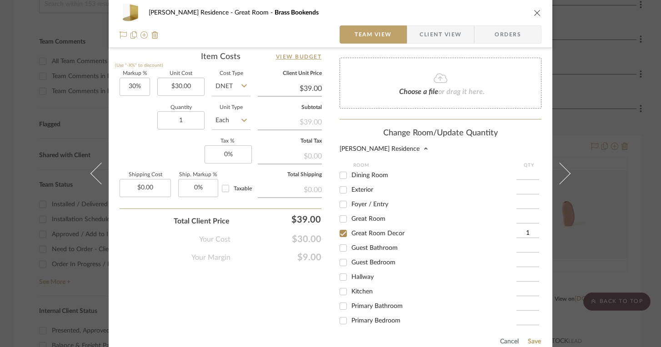
scroll to position [623, 0]
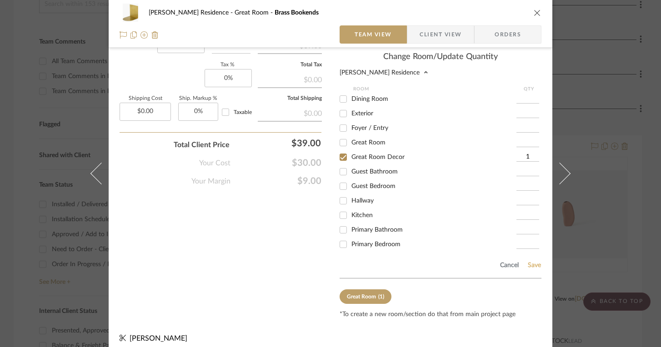
click at [527, 262] on button "Save" at bounding box center [534, 265] width 14 height 7
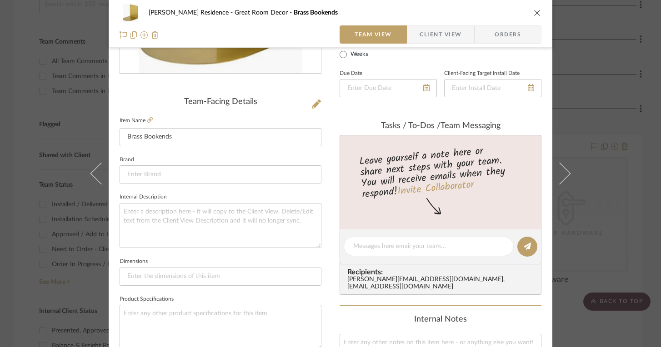
scroll to position [0, 0]
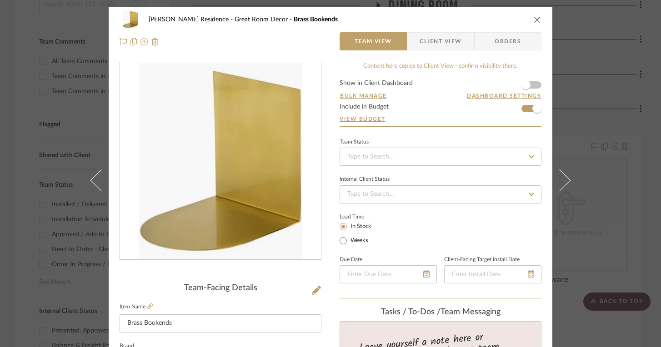
click at [533, 20] on icon "close" at bounding box center [536, 19] width 7 height 7
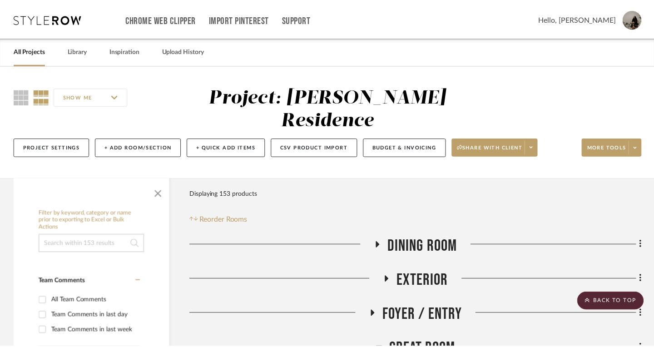
scroll to position [239, 0]
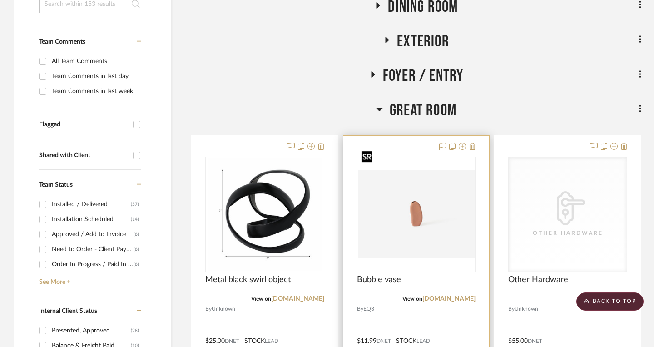
click at [417, 194] on img "0" at bounding box center [417, 214] width 118 height 88
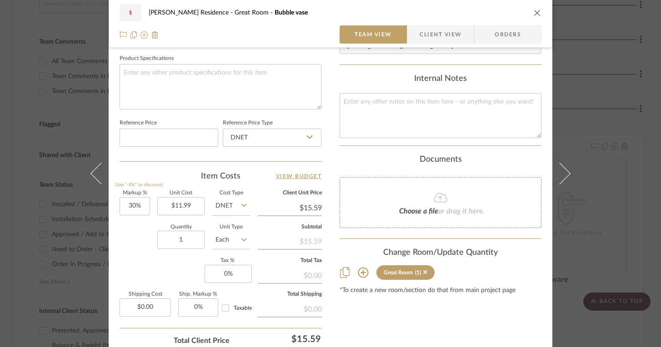
scroll to position [497, 0]
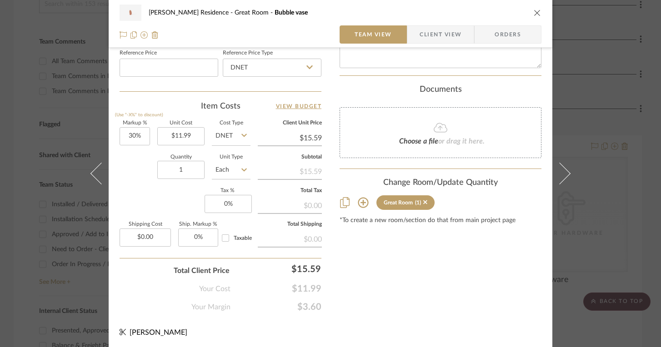
click at [359, 198] on icon at bounding box center [363, 203] width 10 height 10
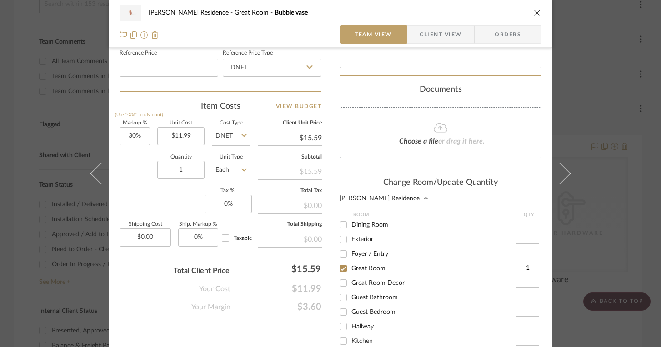
click at [338, 278] on input "Great Room Decor" at bounding box center [343, 283] width 15 height 15
checkbox input "true"
type input "1"
click at [339, 261] on input "Great Room" at bounding box center [343, 268] width 15 height 15
checkbox input "false"
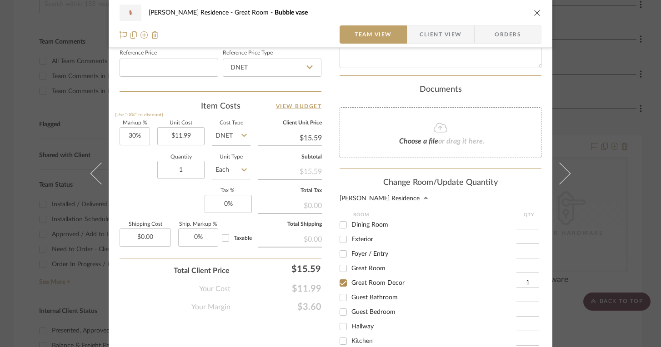
scroll to position [623, 0]
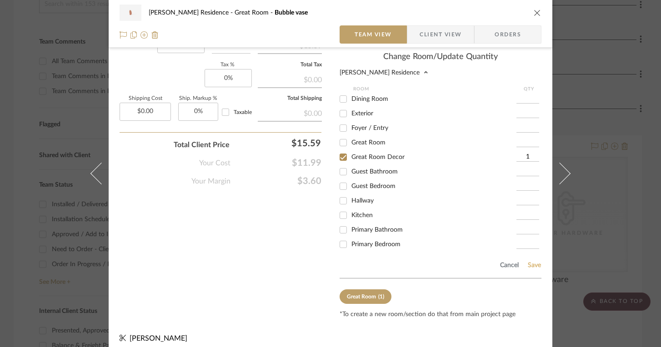
click at [532, 262] on button "Save" at bounding box center [534, 265] width 14 height 7
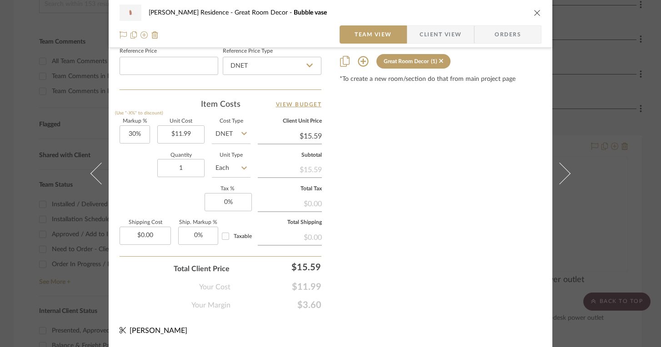
scroll to position [497, 0]
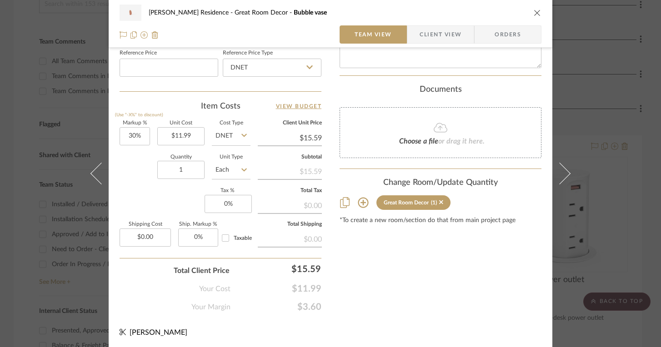
click at [607, 30] on div "Hoyt Residence Great Room Decor Bubble vase Team View Client View Orders Team-F…" at bounding box center [330, 173] width 661 height 347
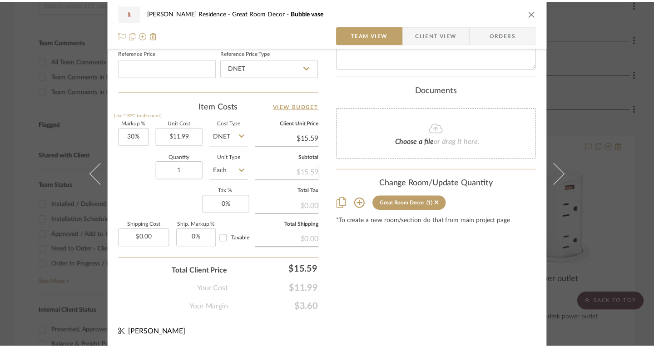
scroll to position [239, 0]
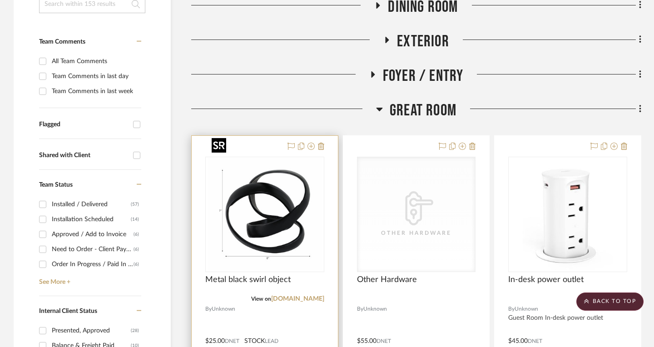
click at [309, 184] on img "0" at bounding box center [265, 215] width 114 height 114
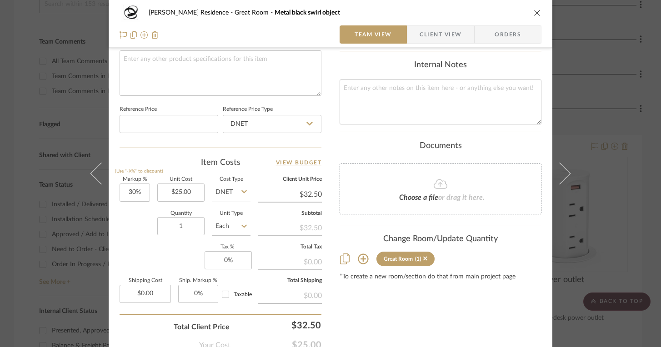
scroll to position [454, 0]
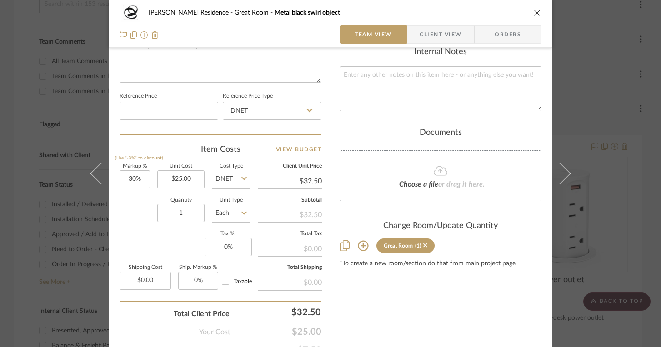
click at [360, 241] on icon at bounding box center [363, 245] width 11 height 11
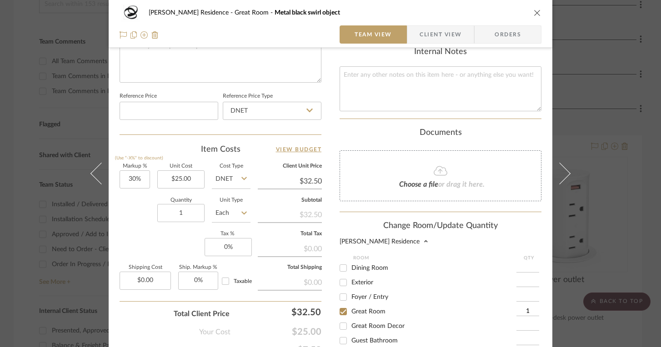
click at [335, 322] on div "Hoyt Residence Great Room Metal black swirl object Team View Client View Orders…" at bounding box center [330, 38] width 443 height 971
click at [344, 319] on input "Great Room Decor" at bounding box center [343, 326] width 15 height 15
checkbox input "true"
type input "1"
click at [338, 307] on input "Great Room" at bounding box center [343, 311] width 15 height 15
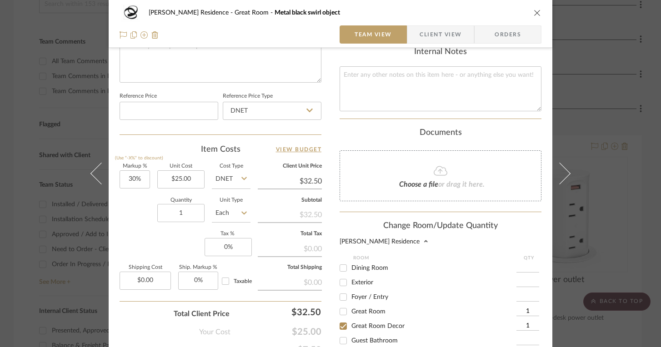
checkbox input "false"
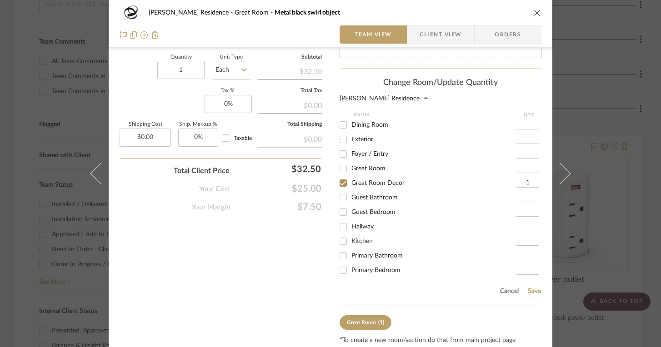
scroll to position [623, 0]
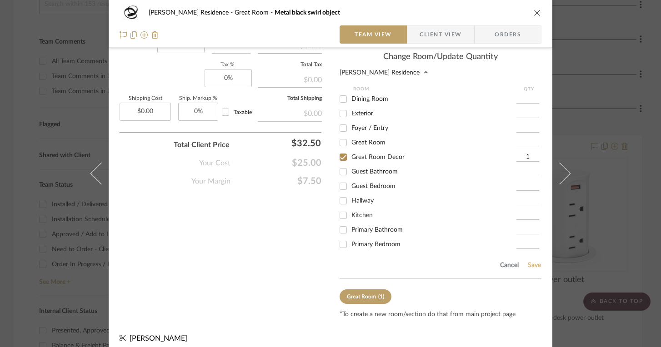
click at [533, 262] on button "Save" at bounding box center [534, 265] width 14 height 7
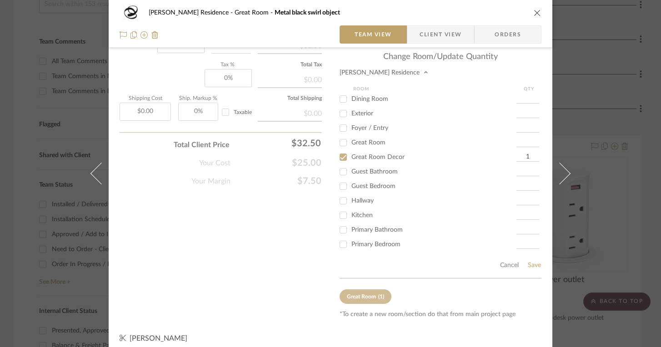
click at [630, 230] on div "Hoyt Residence Great Room Metal black swirl object Team View Client View Orders…" at bounding box center [330, 173] width 661 height 347
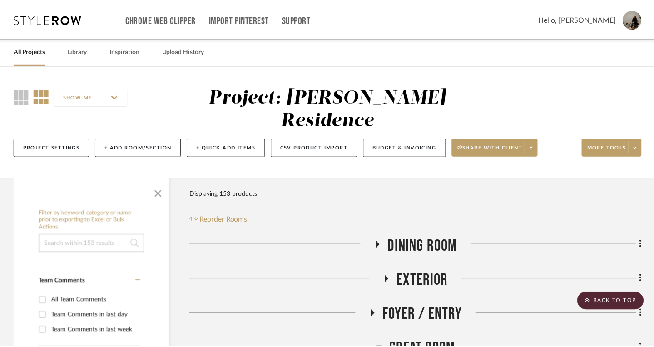
scroll to position [239, 0]
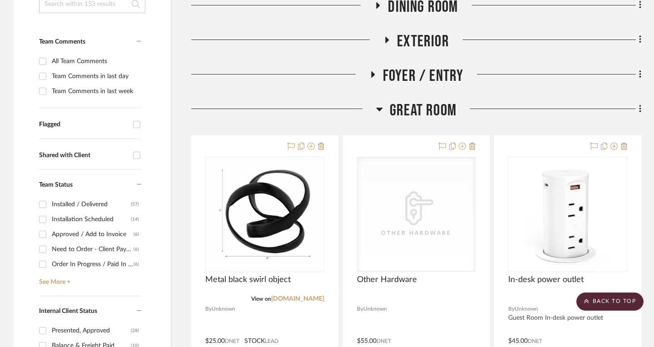
click at [380, 108] on icon at bounding box center [380, 110] width 6 height 4
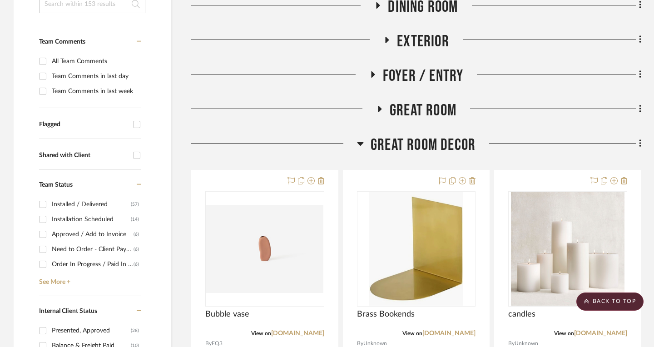
click at [380, 106] on icon at bounding box center [380, 109] width 4 height 6
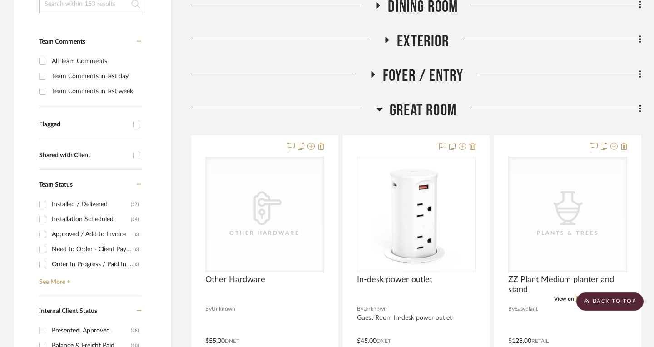
click at [381, 104] on icon at bounding box center [379, 109] width 7 height 11
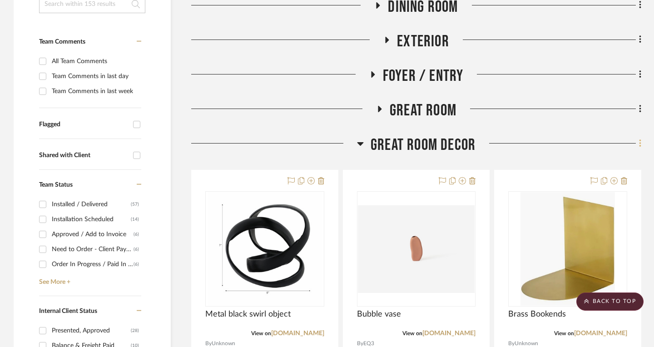
click at [639, 139] on icon at bounding box center [640, 144] width 3 height 10
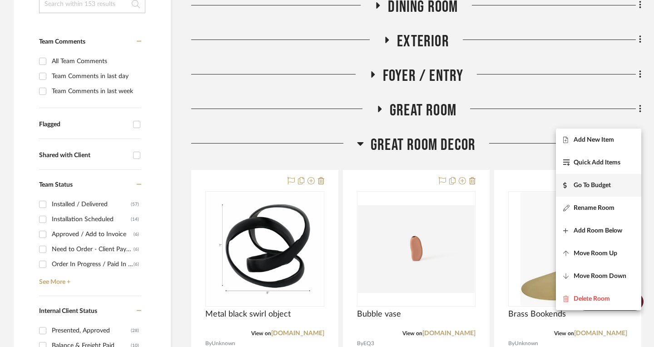
click at [597, 189] on span "Go To Budget" at bounding box center [592, 186] width 37 height 8
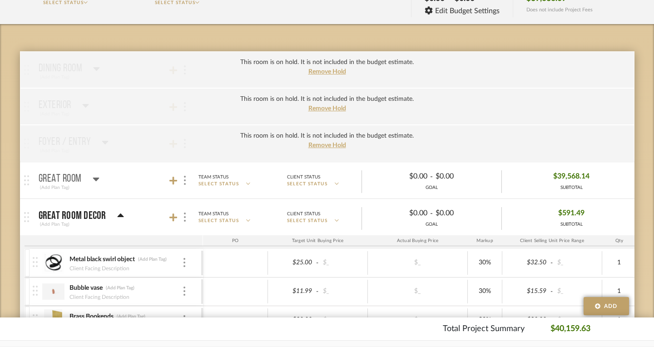
scroll to position [130, 0]
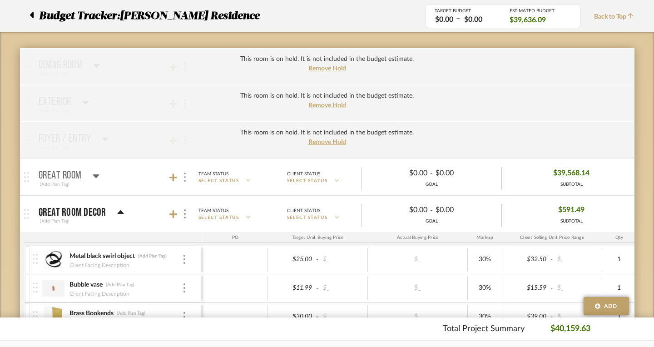
click at [184, 180] on img at bounding box center [185, 177] width 2 height 9
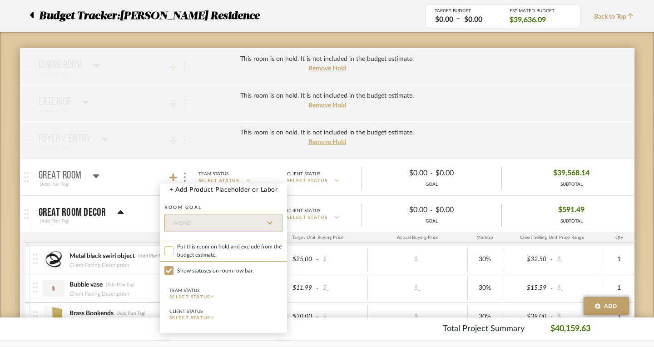
click at [169, 252] on input "Put this room on hold and exclude from the budget estimate." at bounding box center [168, 250] width 9 height 9
checkbox input "true"
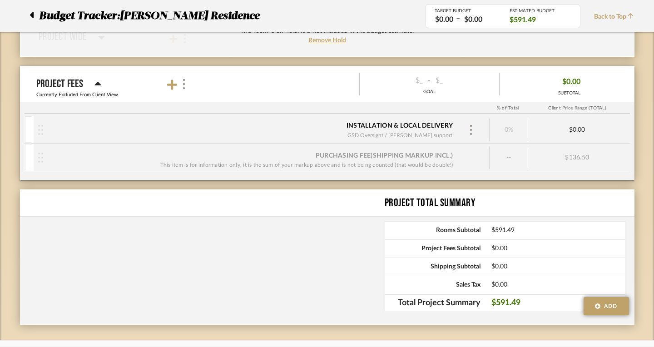
scroll to position [937, 0]
click at [182, 86] on img at bounding box center [184, 85] width 5 height 10
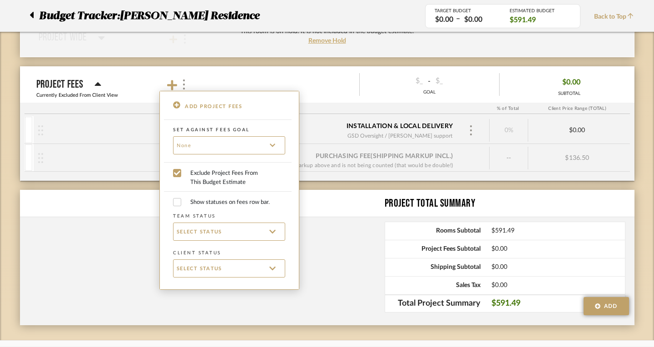
click at [325, 144] on div at bounding box center [327, 173] width 654 height 347
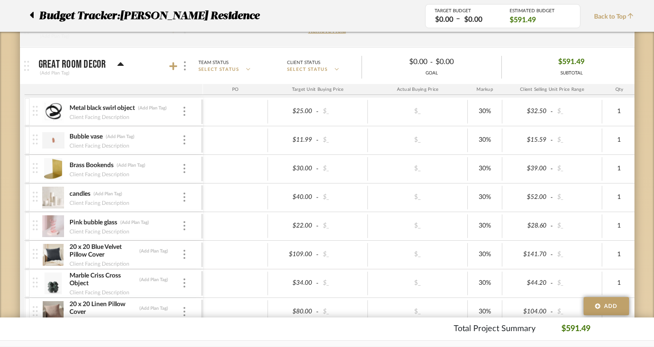
scroll to position [276, 0]
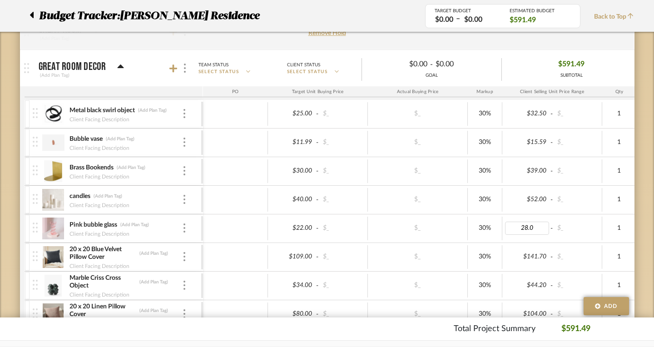
type input "28.00"
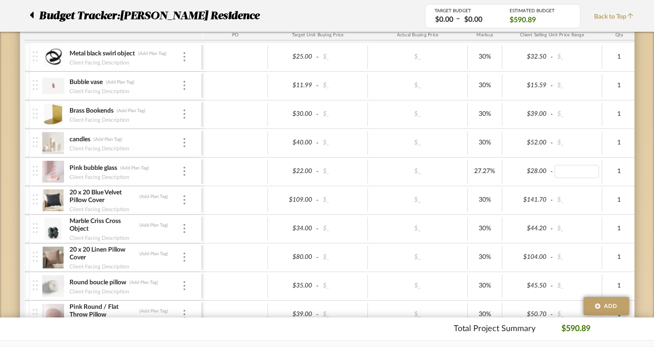
scroll to position [333, 0]
type input "140.00"
type input "2"
type input "44"
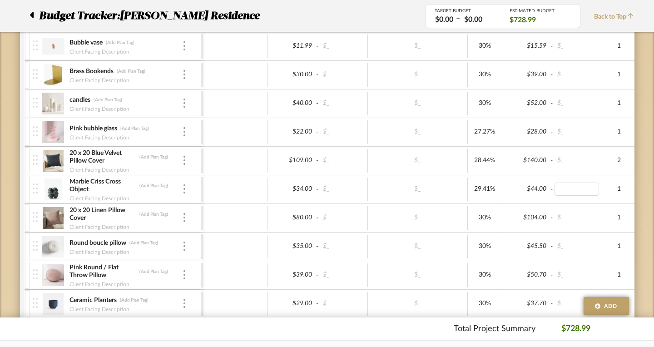
scroll to position [379, 0]
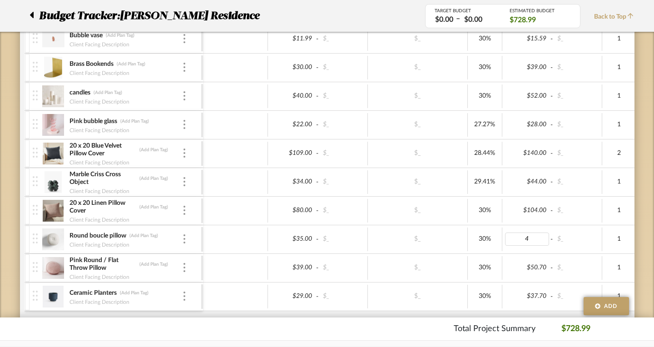
type input "45"
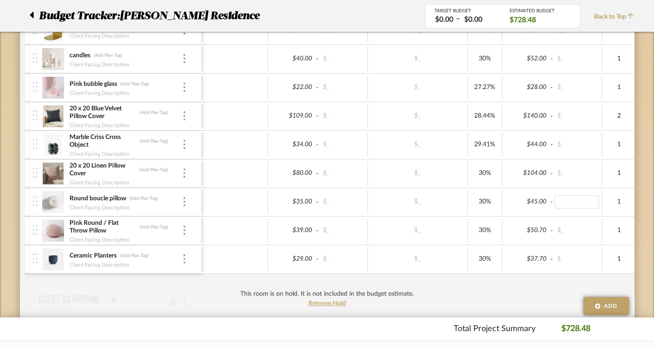
scroll to position [424, 0]
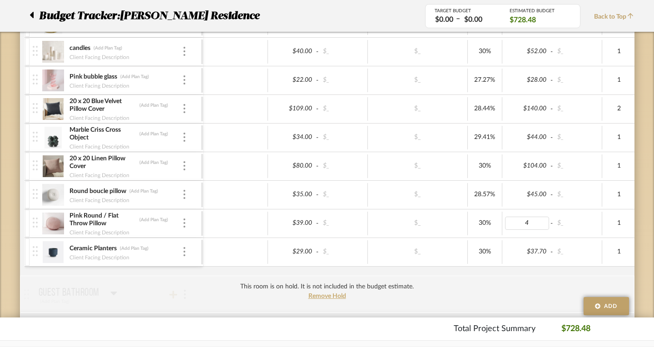
type input "45"
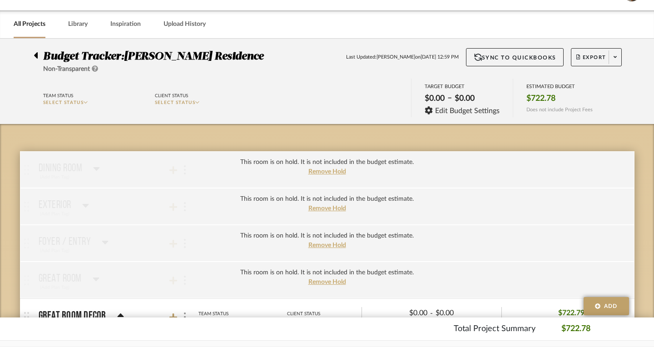
scroll to position [0, 0]
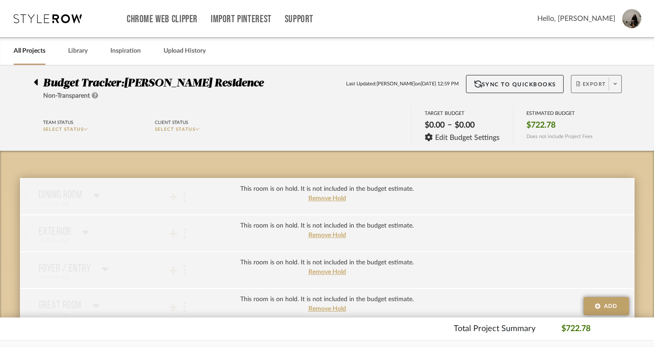
click at [597, 80] on button "Export" at bounding box center [596, 84] width 51 height 18
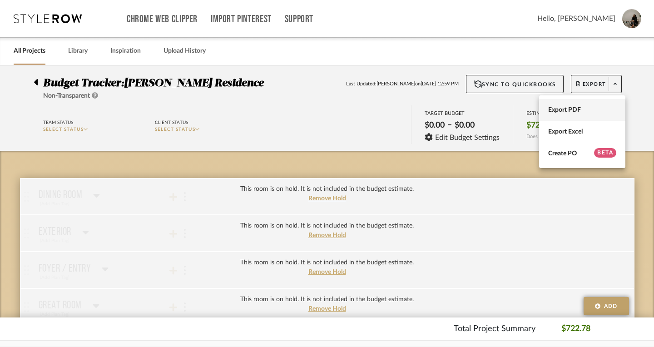
click at [572, 110] on span "Export PDF" at bounding box center [582, 110] width 68 height 8
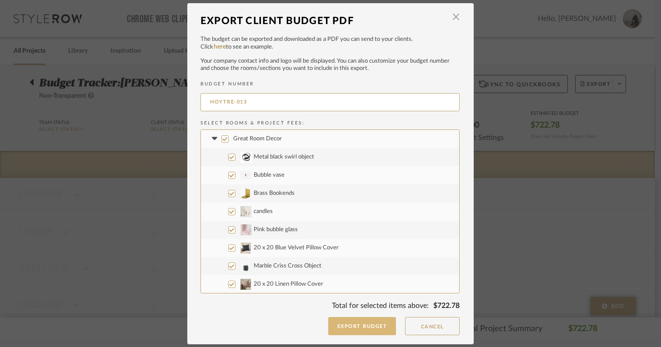
click at [352, 333] on button "Export Budget" at bounding box center [362, 326] width 68 height 18
